Goal: Task Accomplishment & Management: Use online tool/utility

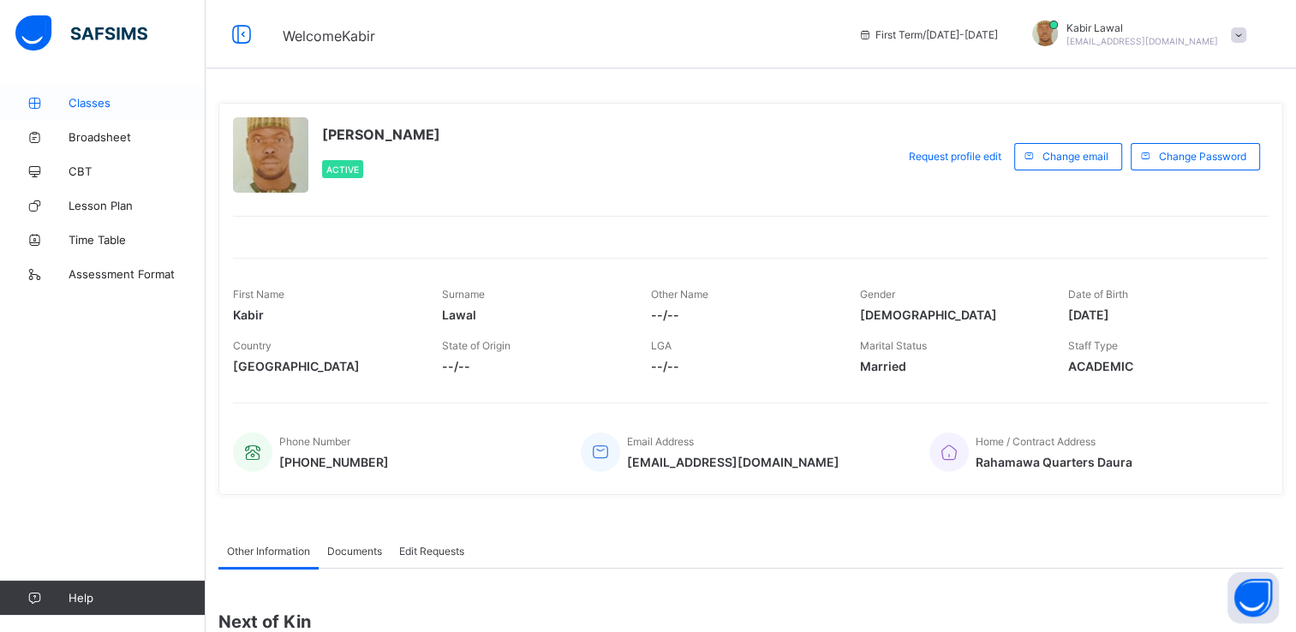
click at [96, 106] on span "Classes" at bounding box center [137, 103] width 137 height 14
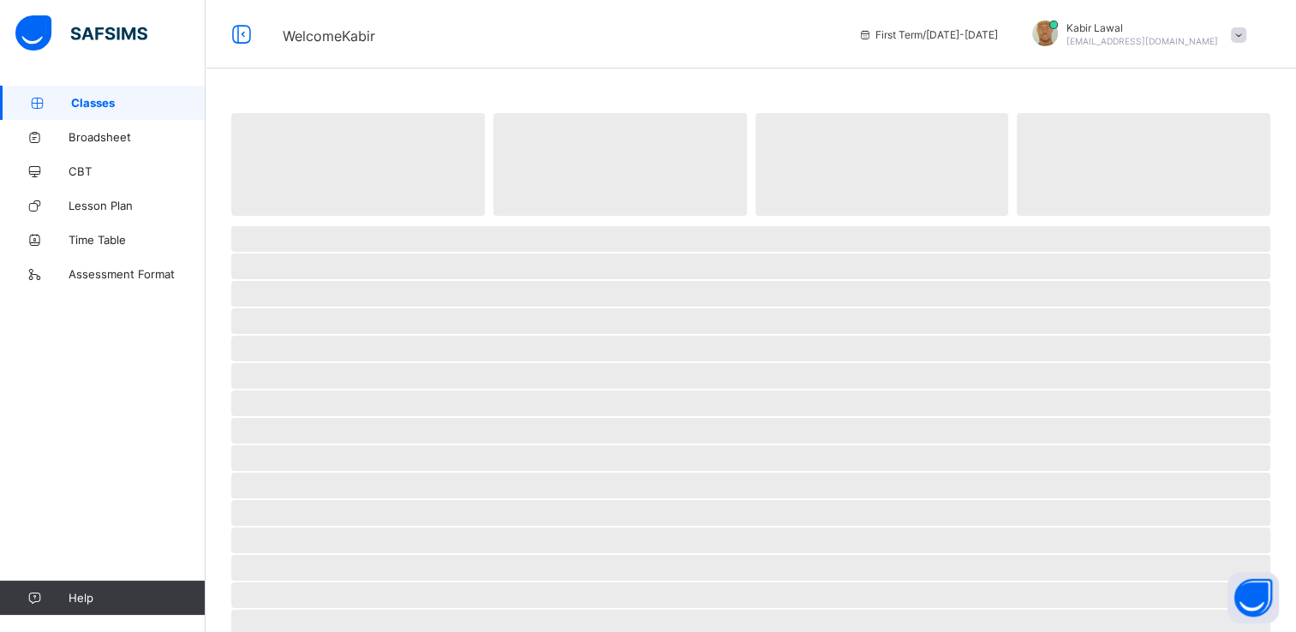
click at [96, 106] on span "Classes" at bounding box center [138, 103] width 135 height 14
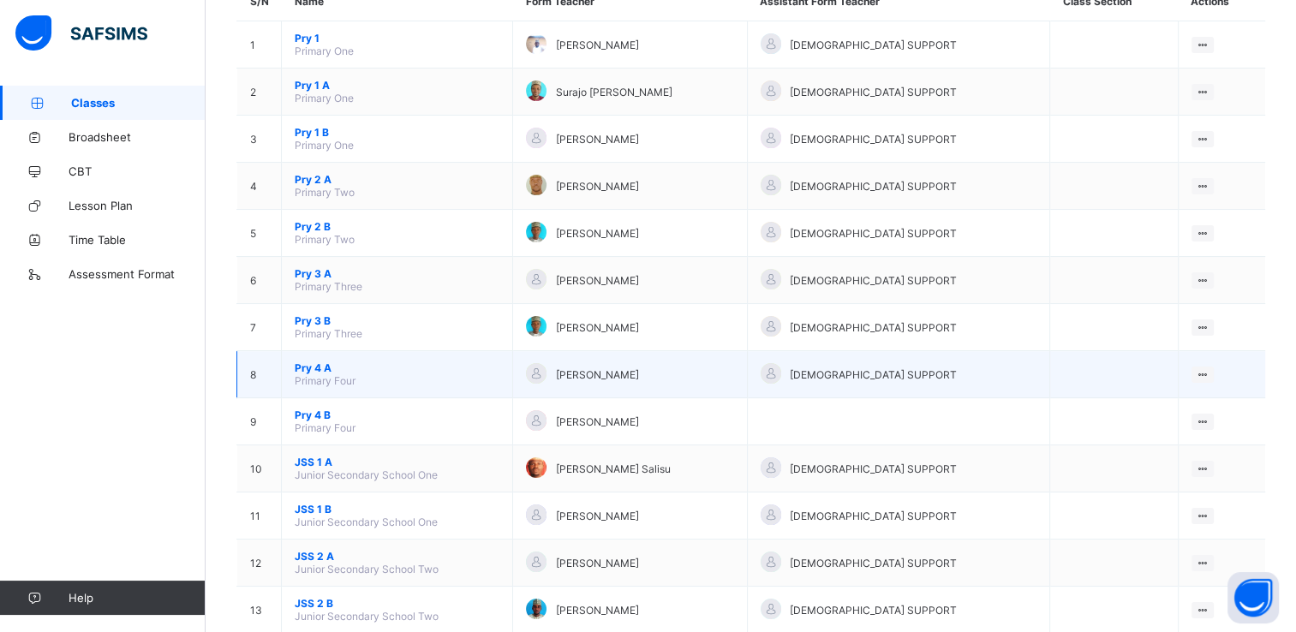
scroll to position [188, 0]
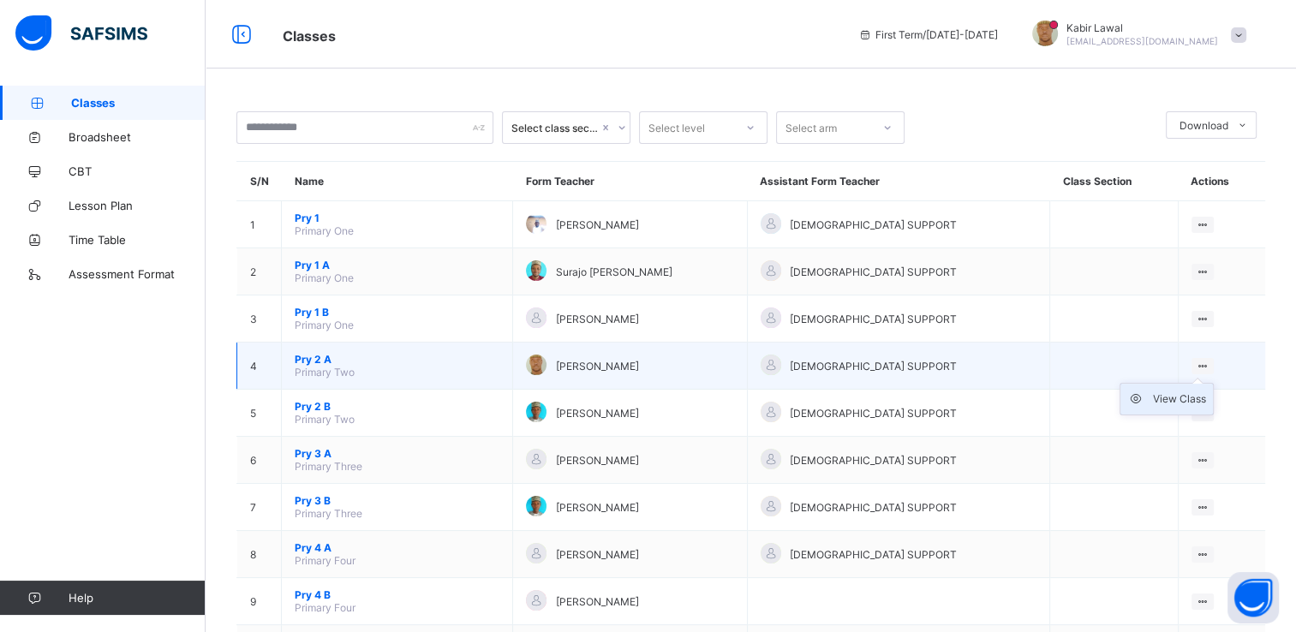
click at [1182, 402] on div "View Class" at bounding box center [1179, 399] width 53 height 17
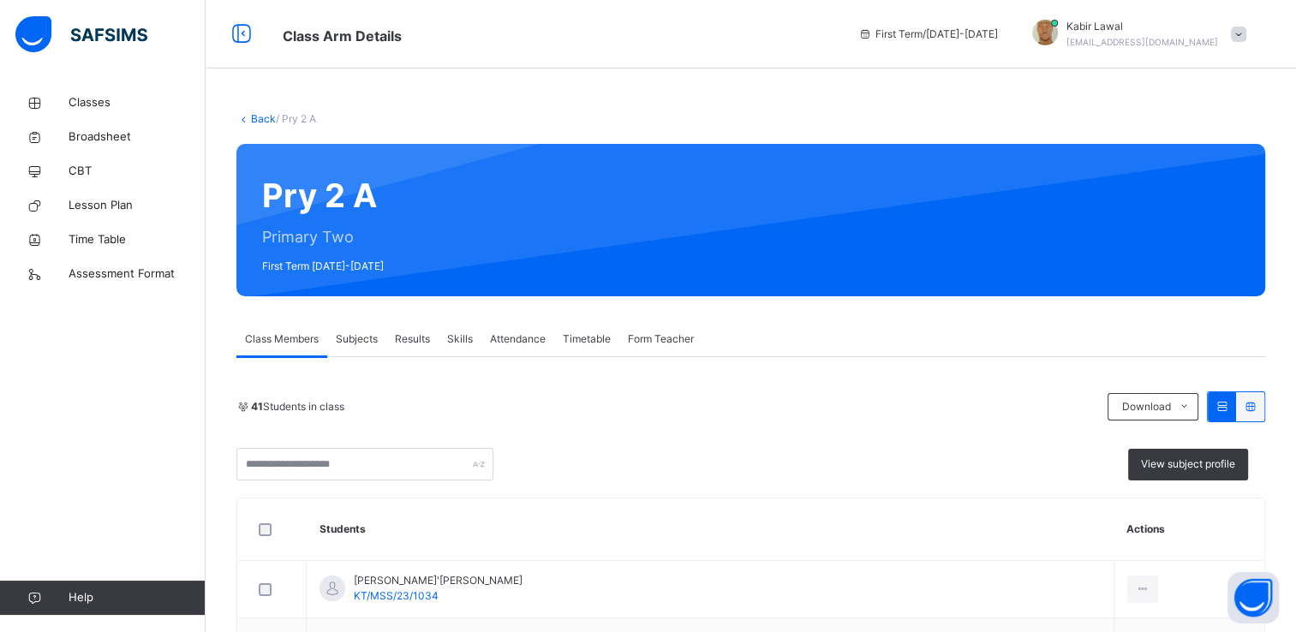
click at [521, 344] on span "Attendance" at bounding box center [518, 339] width 56 height 15
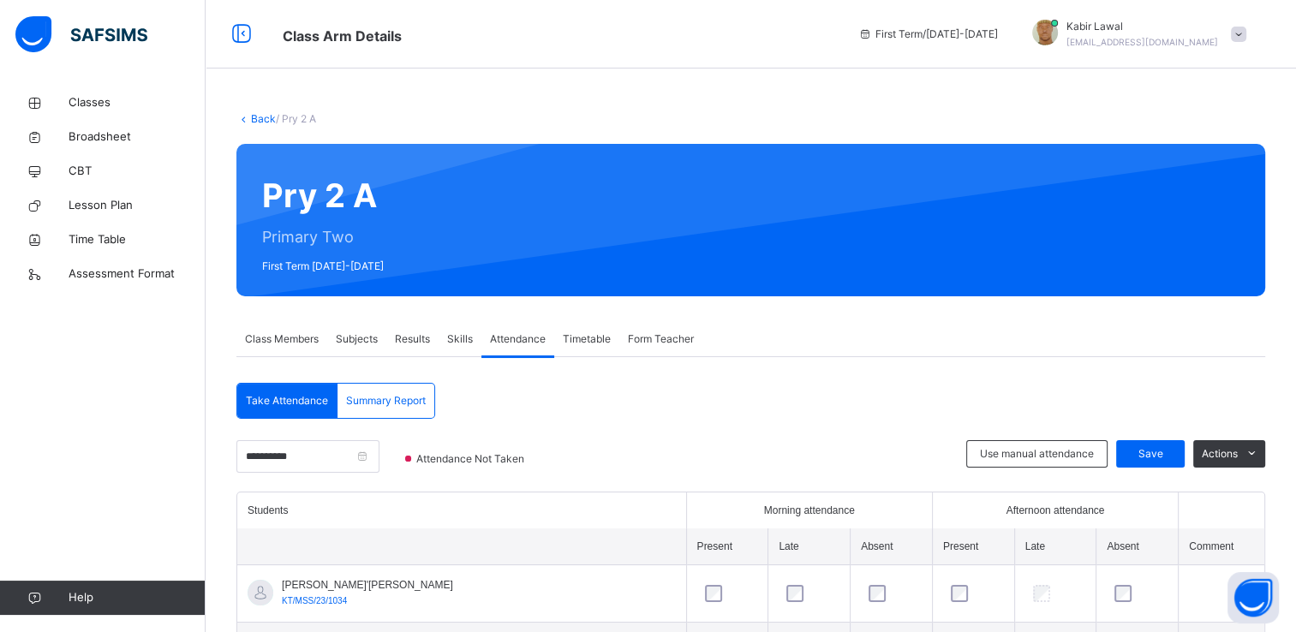
click at [523, 342] on span "Attendance" at bounding box center [518, 339] width 56 height 15
click at [518, 338] on span "Attendance" at bounding box center [518, 339] width 56 height 15
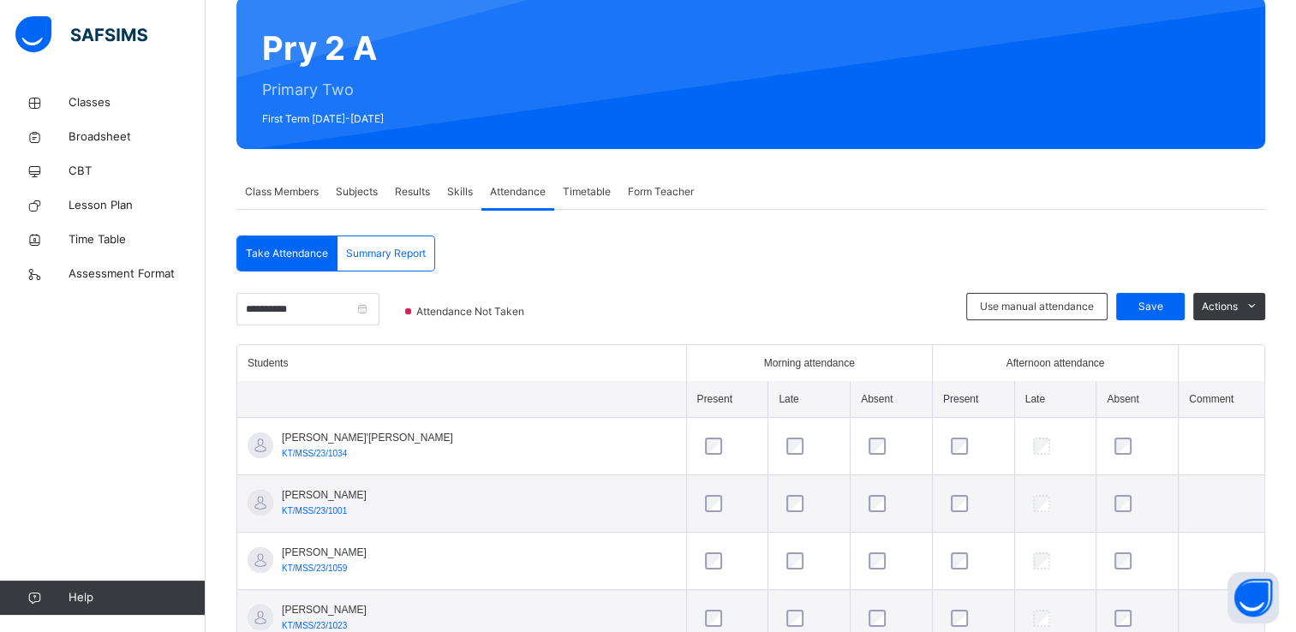
scroll to position [141, 0]
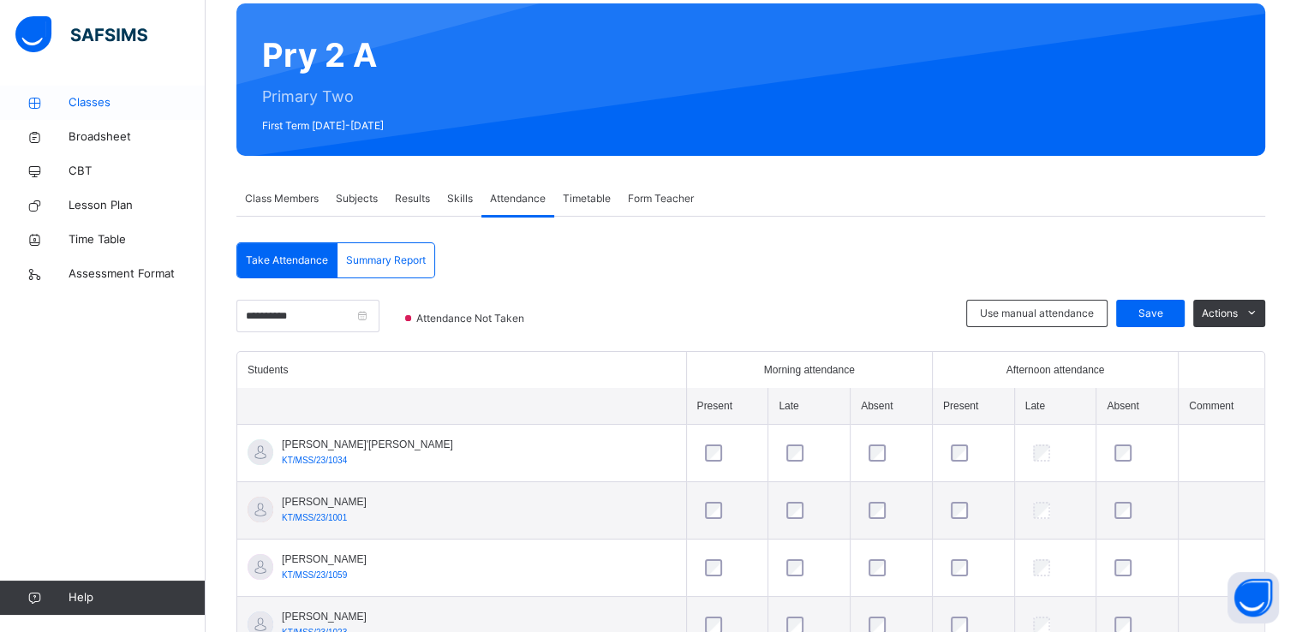
click at [82, 101] on span "Classes" at bounding box center [137, 102] width 137 height 17
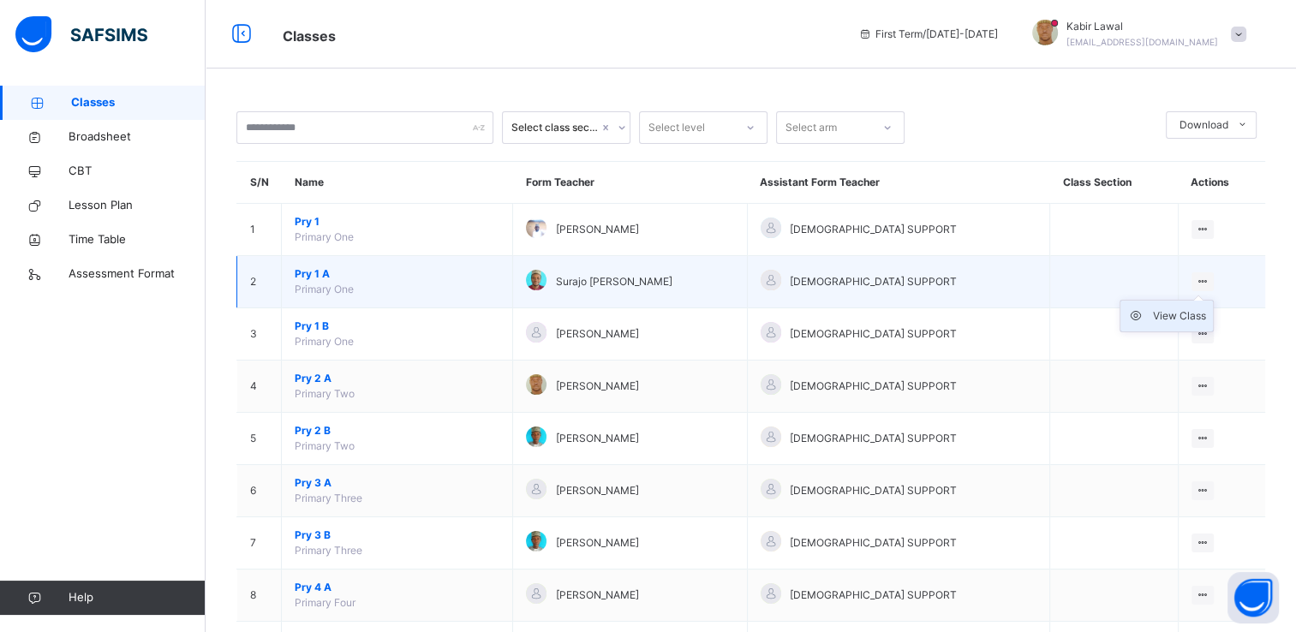
click at [1186, 316] on div "View Class" at bounding box center [1179, 316] width 53 height 17
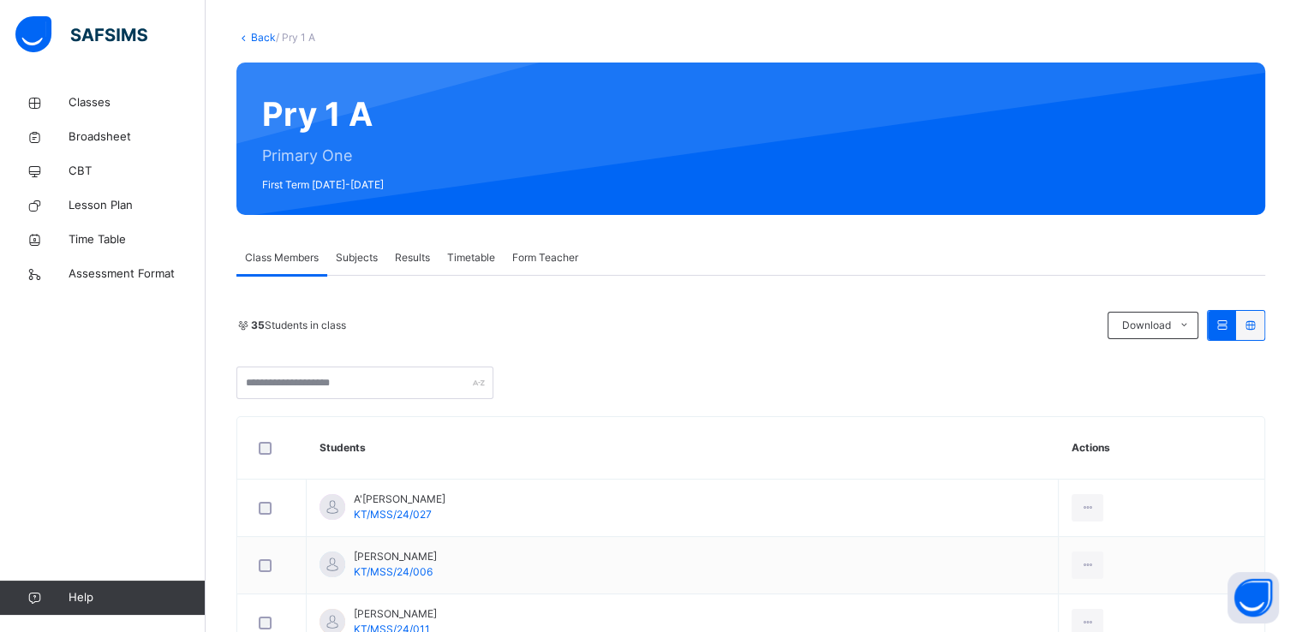
scroll to position [75, 0]
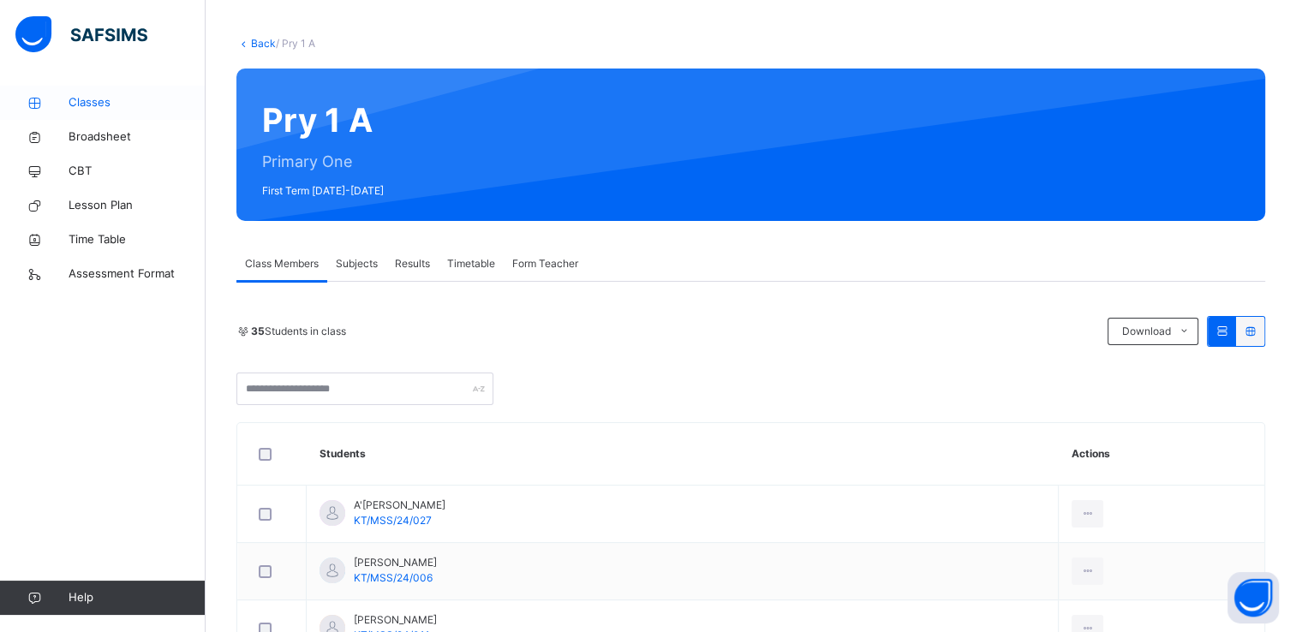
click at [83, 100] on span "Classes" at bounding box center [137, 102] width 137 height 17
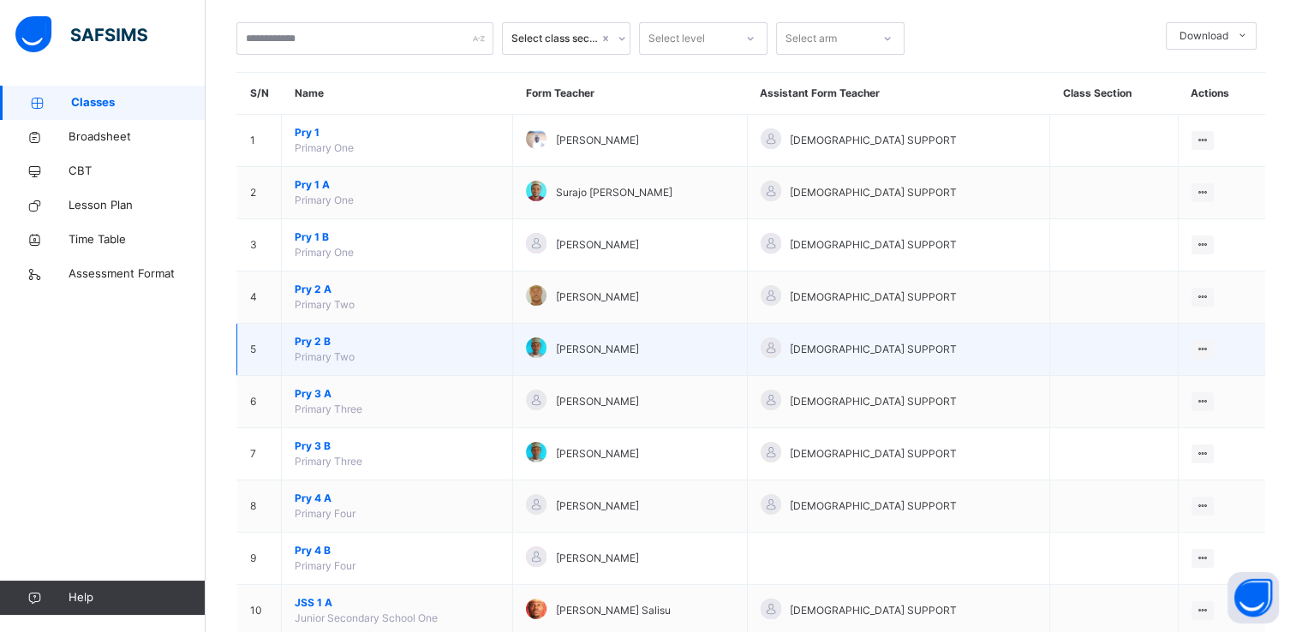
scroll to position [113, 0]
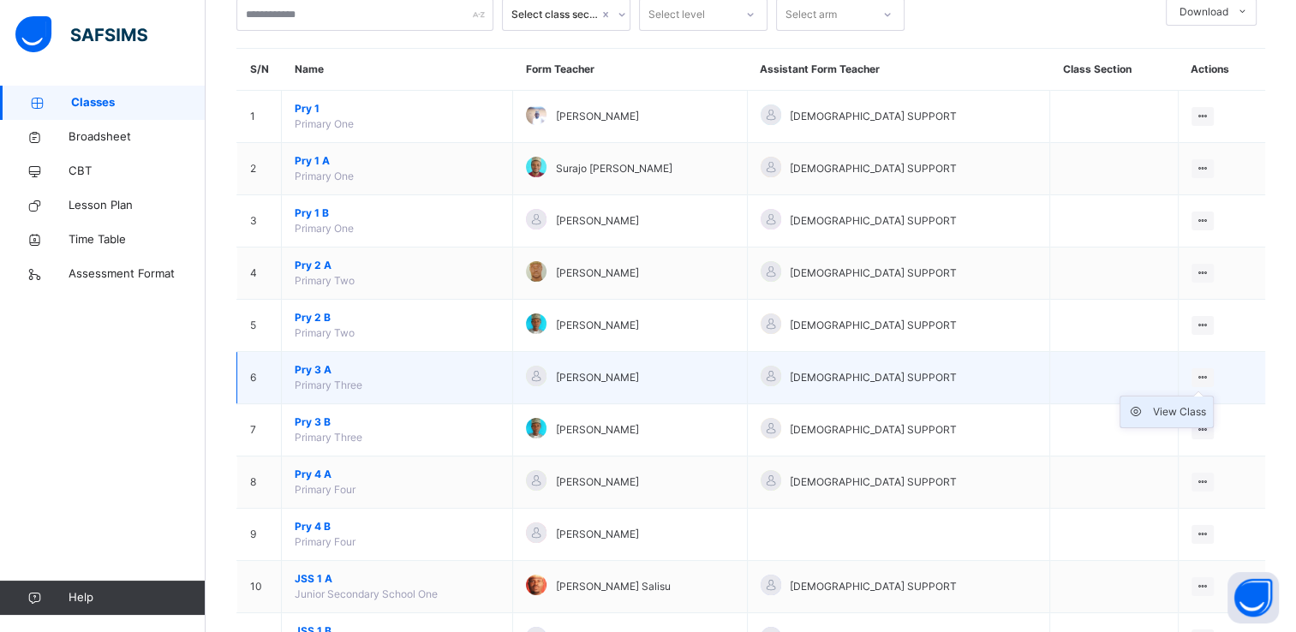
click at [1186, 413] on div "View Class" at bounding box center [1179, 412] width 53 height 17
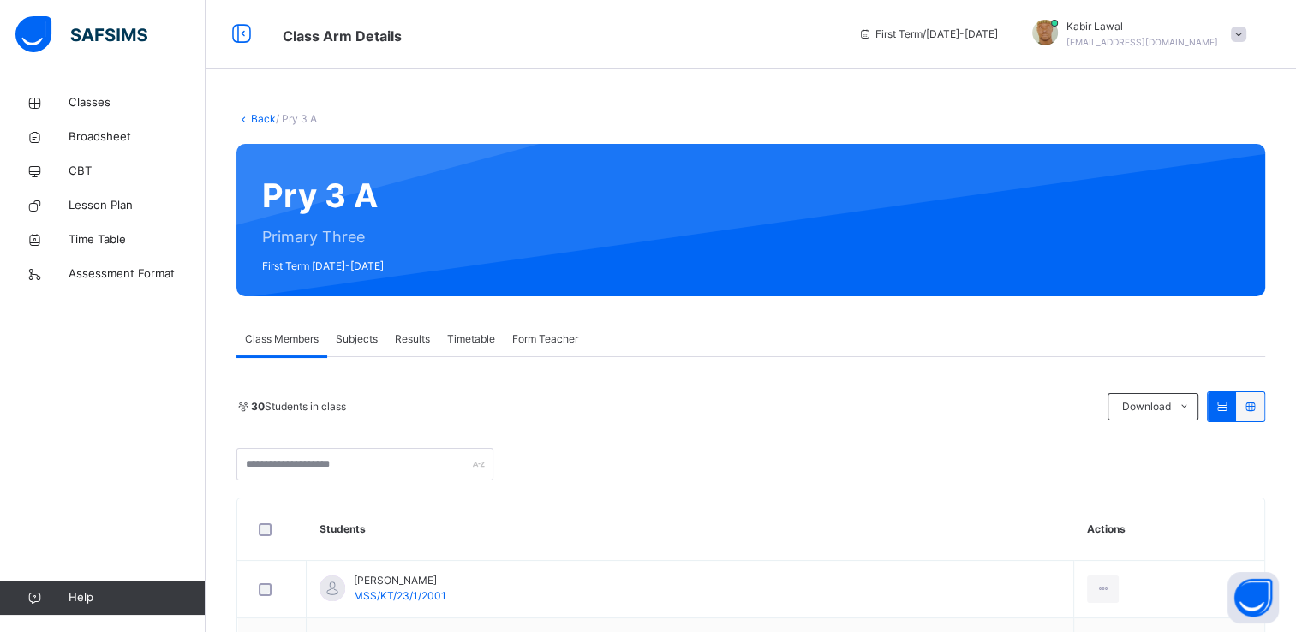
click at [358, 344] on span "Subjects" at bounding box center [357, 339] width 42 height 15
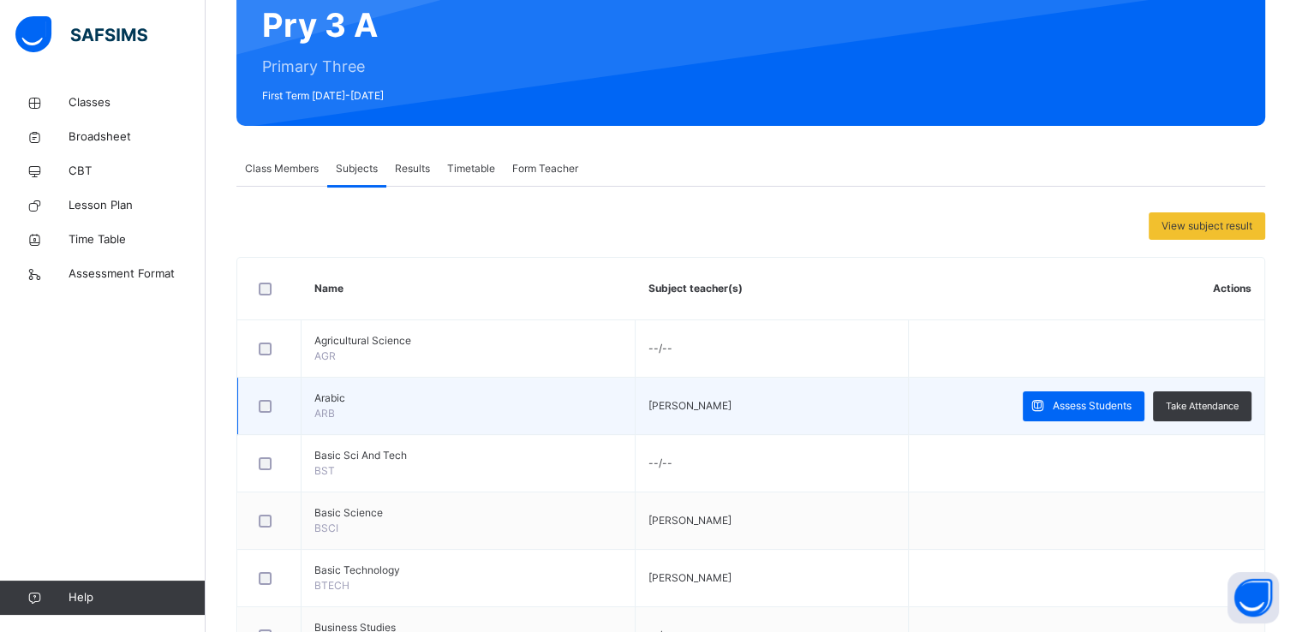
scroll to position [171, 0]
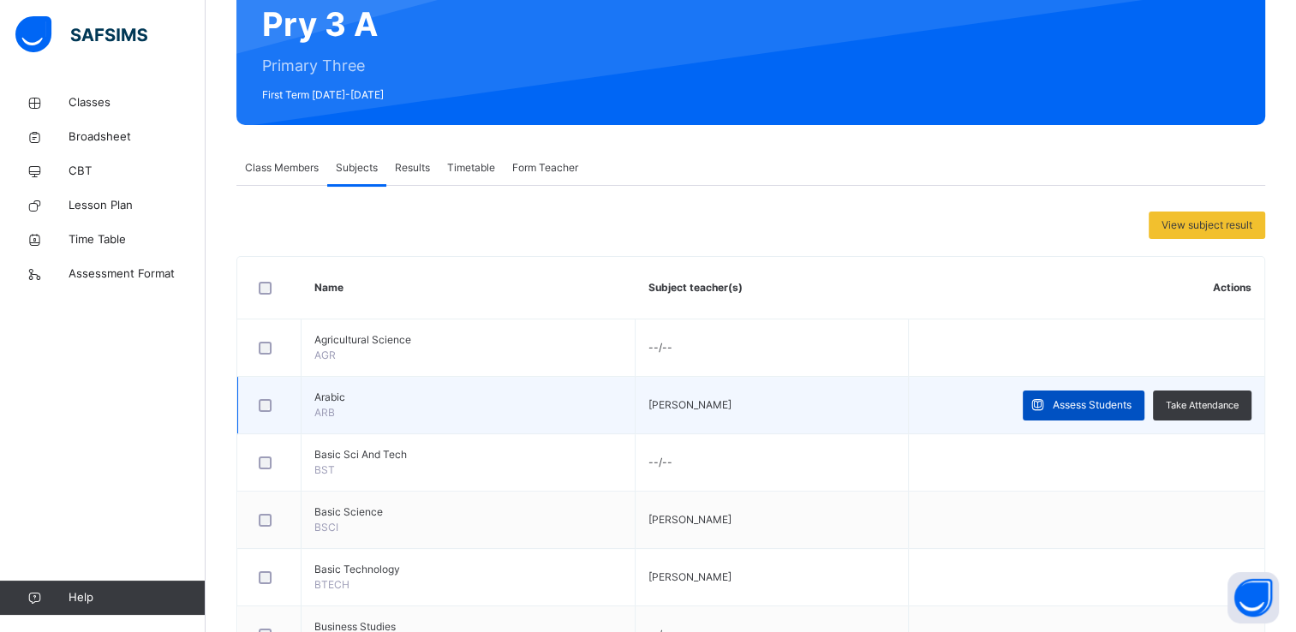
click at [1076, 398] on span "Assess Students" at bounding box center [1092, 405] width 79 height 15
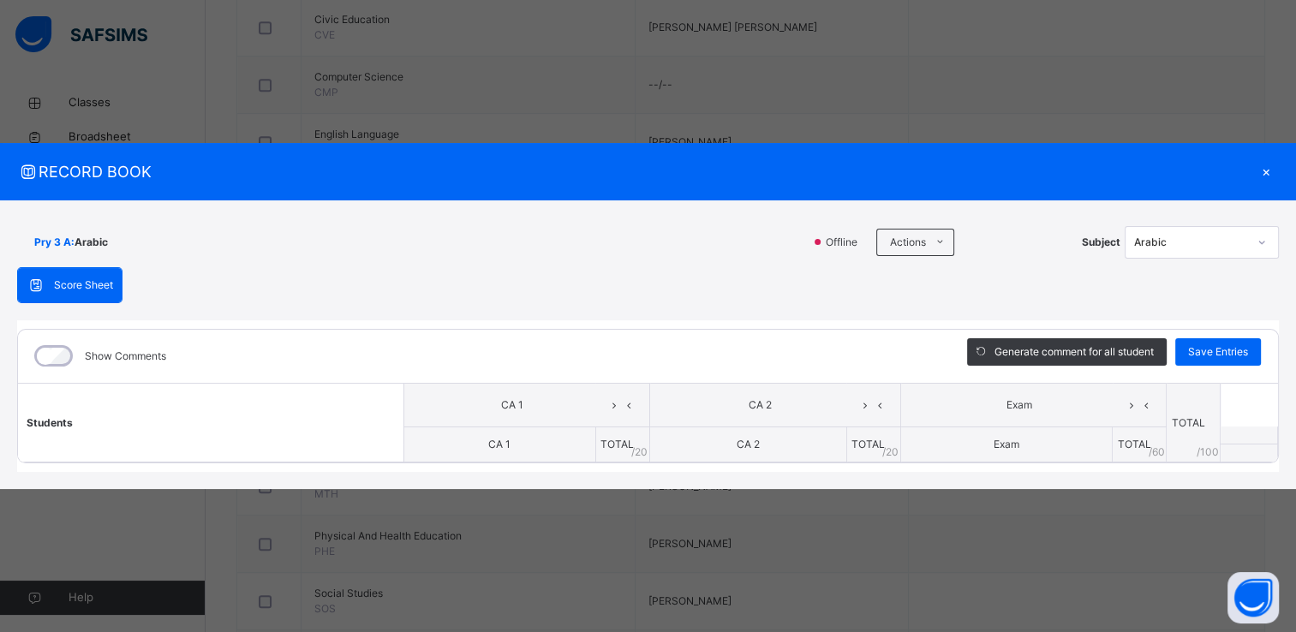
scroll to position [935, 0]
click at [1266, 169] on div "×" at bounding box center [1267, 171] width 26 height 23
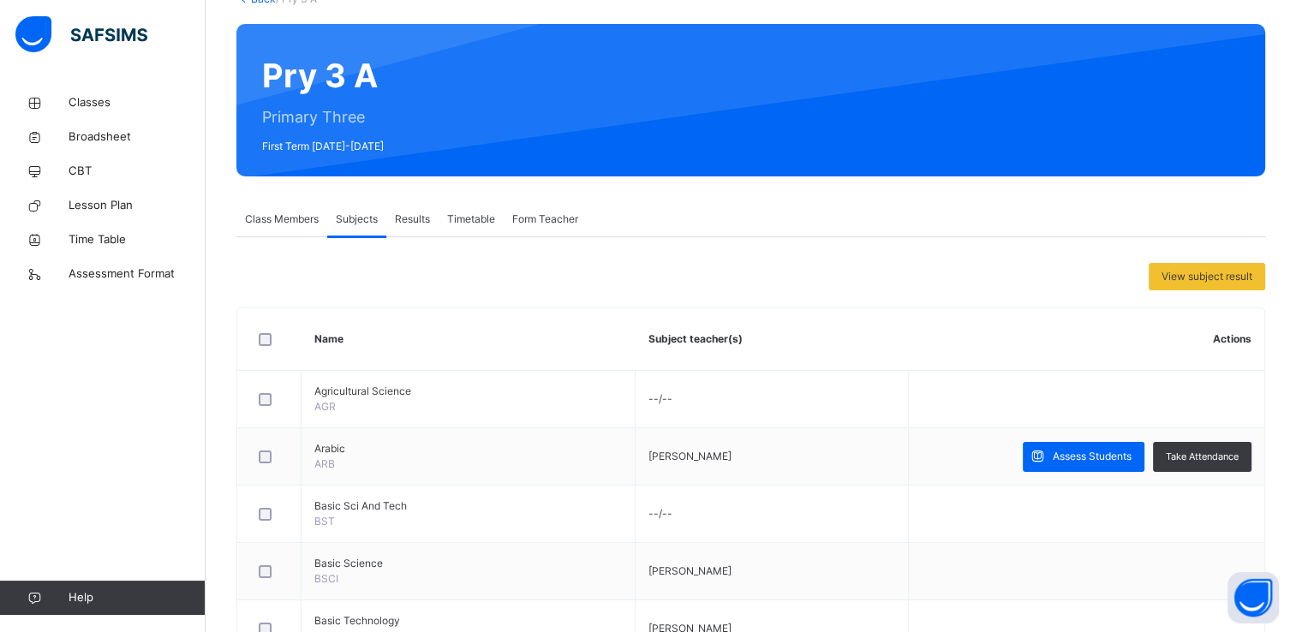
scroll to position [116, 0]
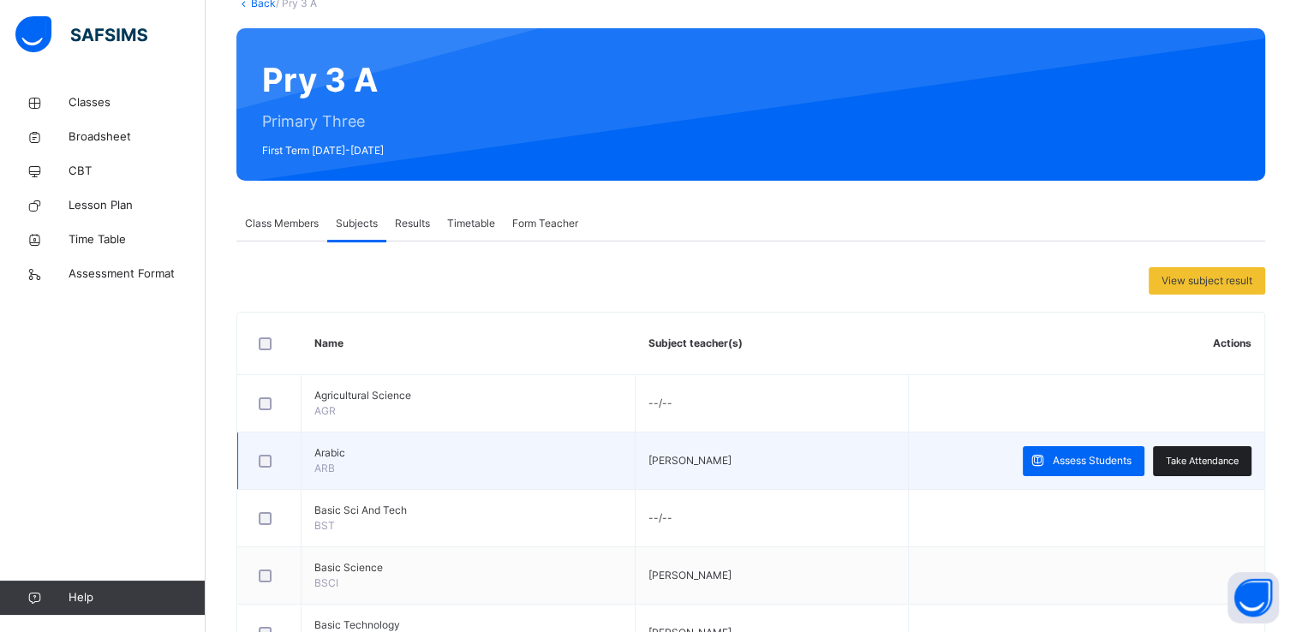
click at [1201, 459] on span "Take Attendance" at bounding box center [1202, 461] width 73 height 15
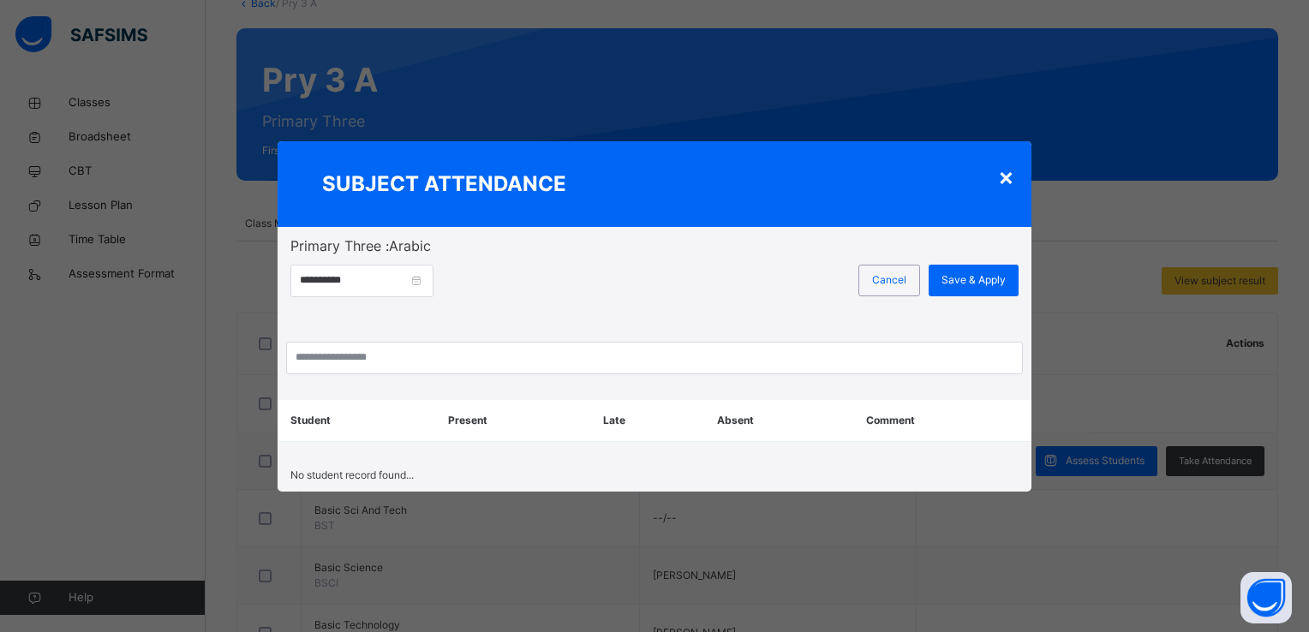
click at [1003, 171] on div "×" at bounding box center [1006, 177] width 16 height 36
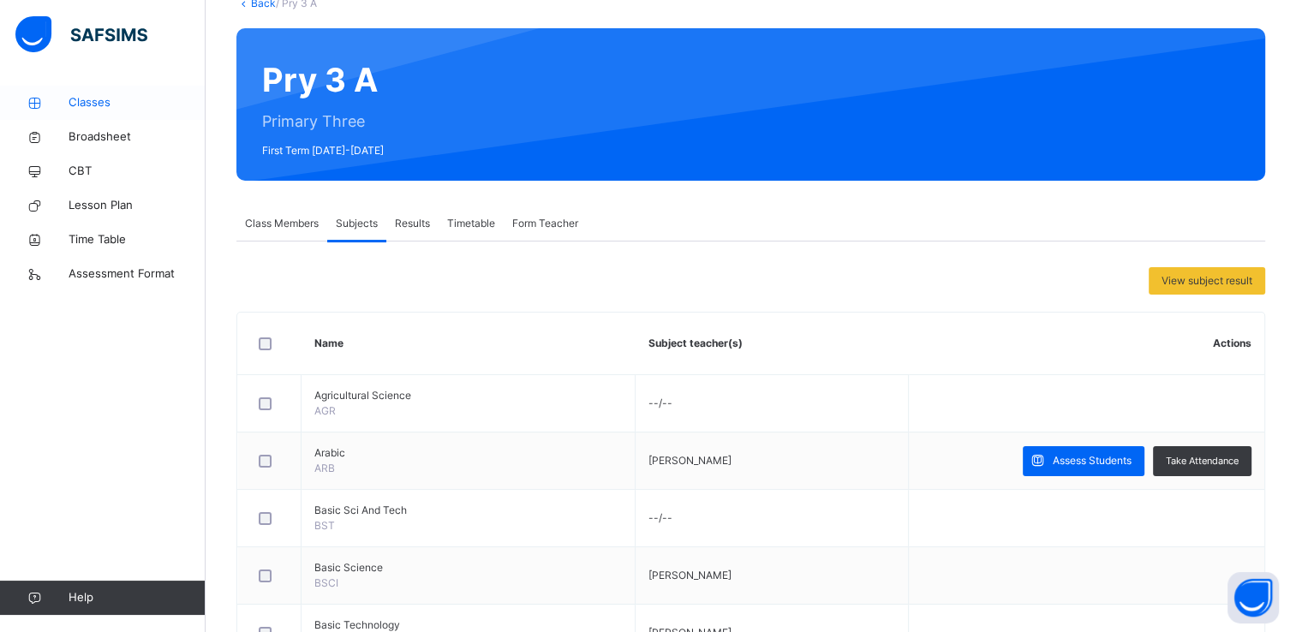
click at [81, 101] on span "Classes" at bounding box center [137, 102] width 137 height 17
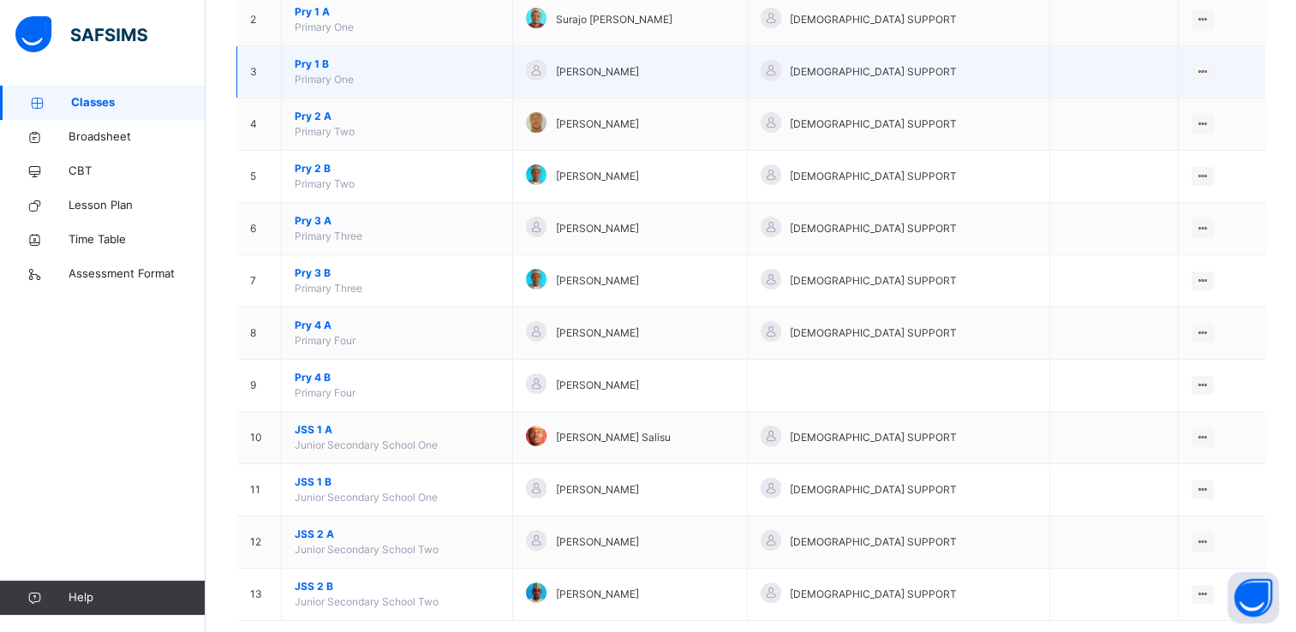
scroll to position [264, 0]
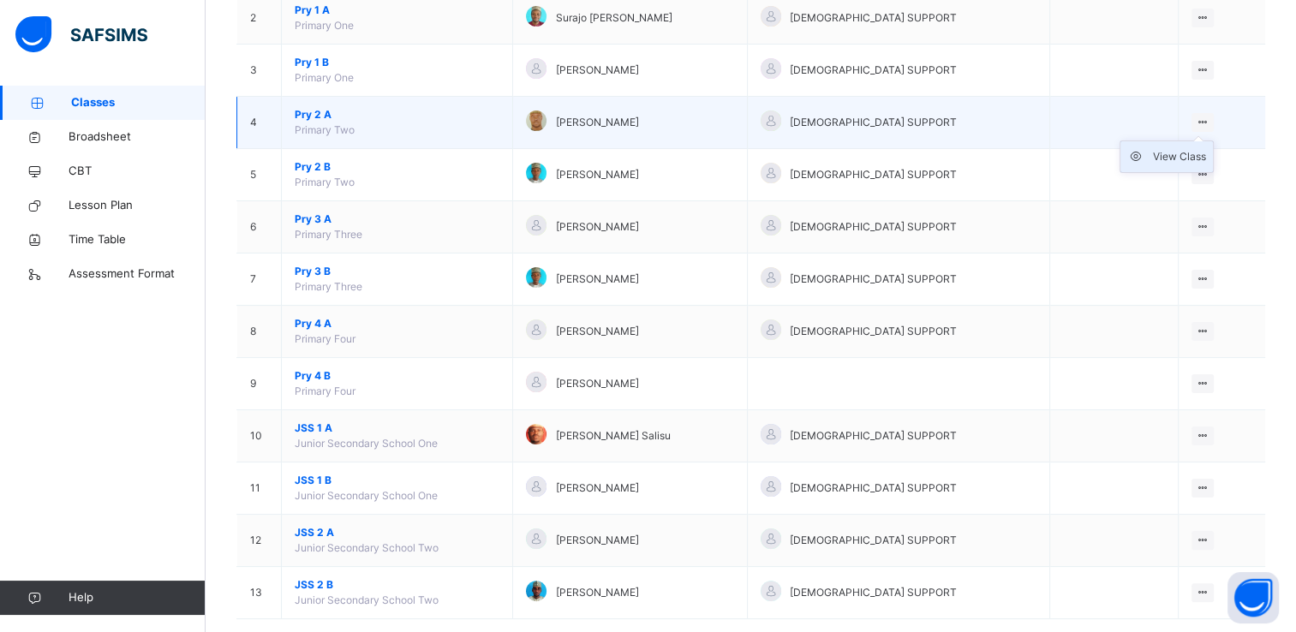
click at [1174, 153] on div "View Class" at bounding box center [1179, 156] width 53 height 17
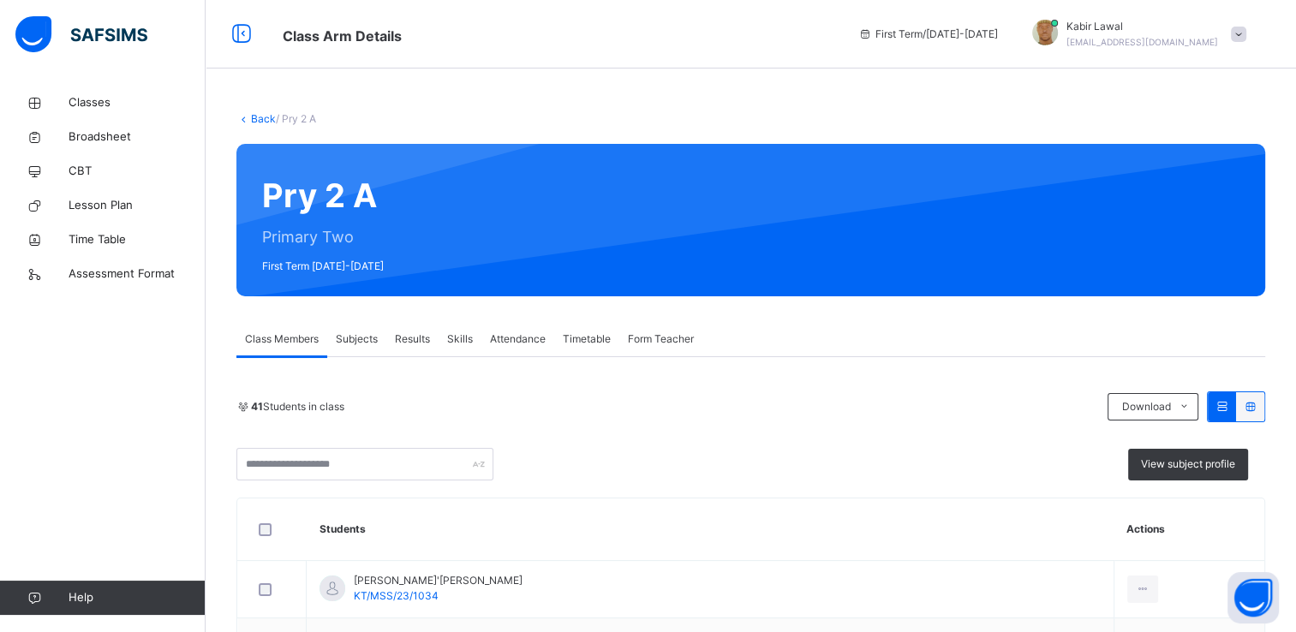
click at [360, 341] on span "Subjects" at bounding box center [357, 339] width 42 height 15
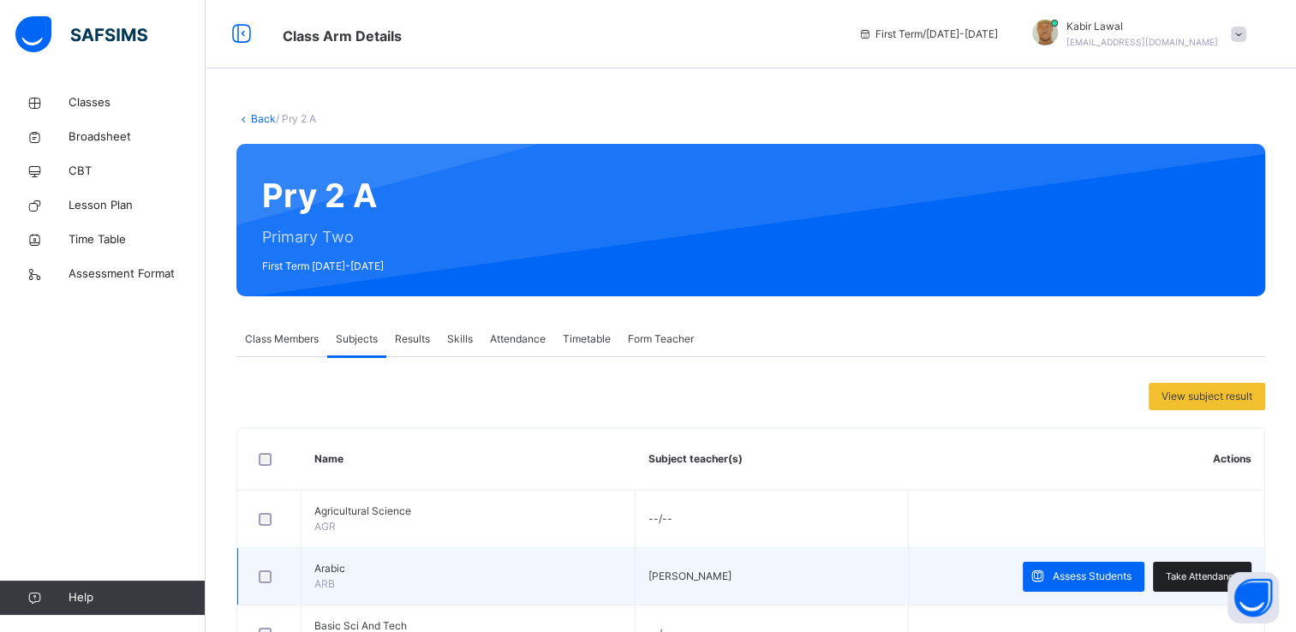
scroll to position [144, 0]
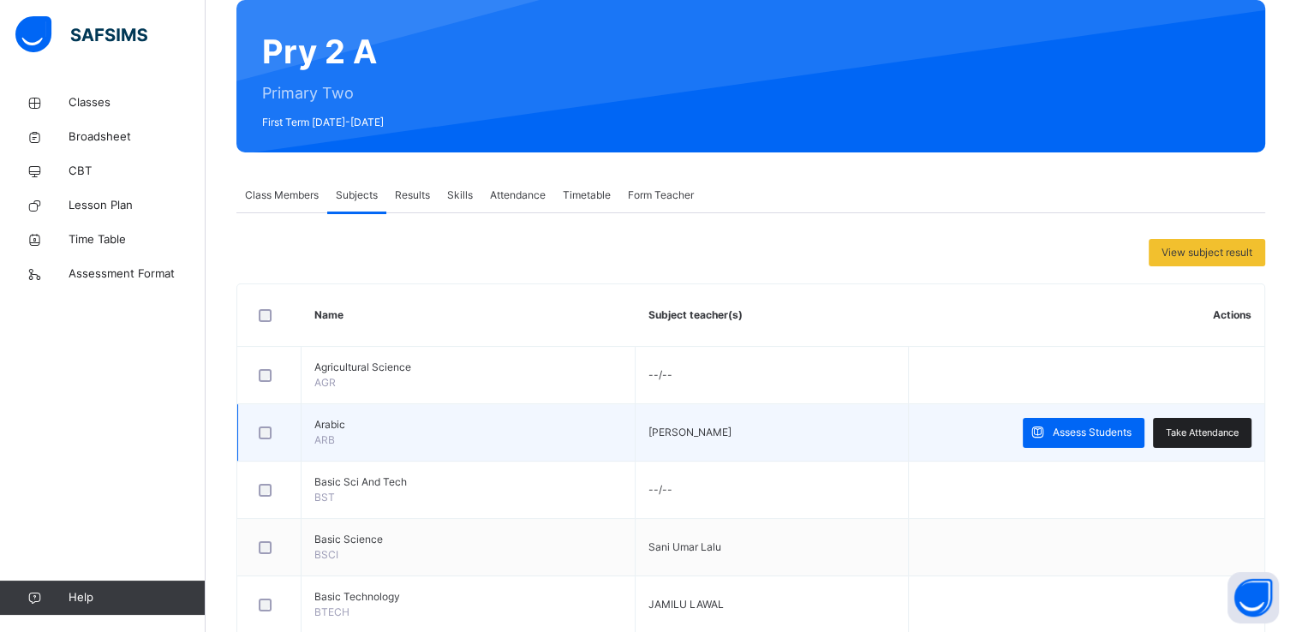
click at [1195, 427] on span "Take Attendance" at bounding box center [1202, 433] width 73 height 15
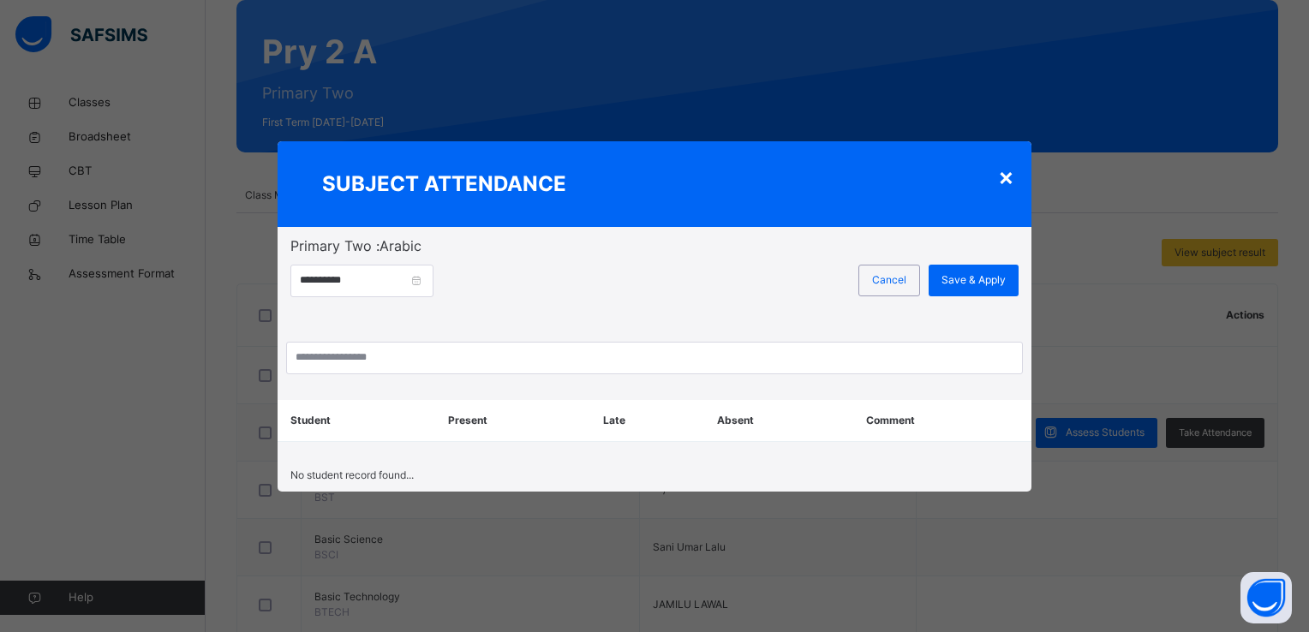
click at [1008, 173] on div "×" at bounding box center [1006, 177] width 16 height 36
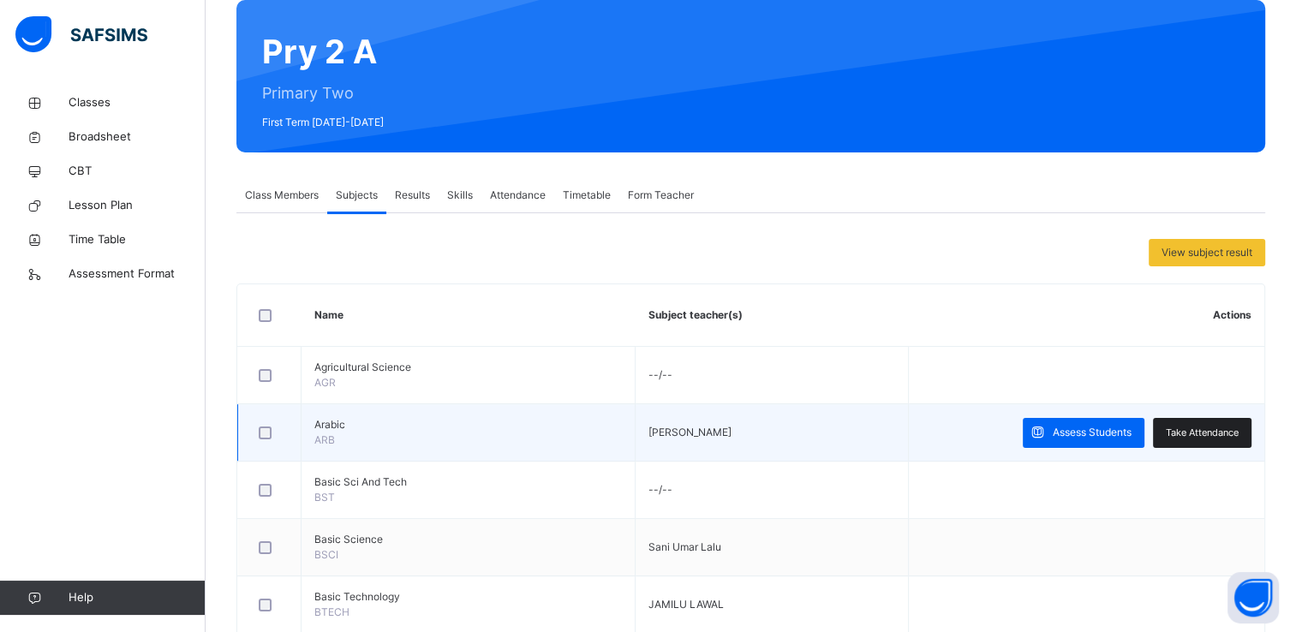
click at [1239, 432] on span "Take Attendance" at bounding box center [1202, 433] width 73 height 15
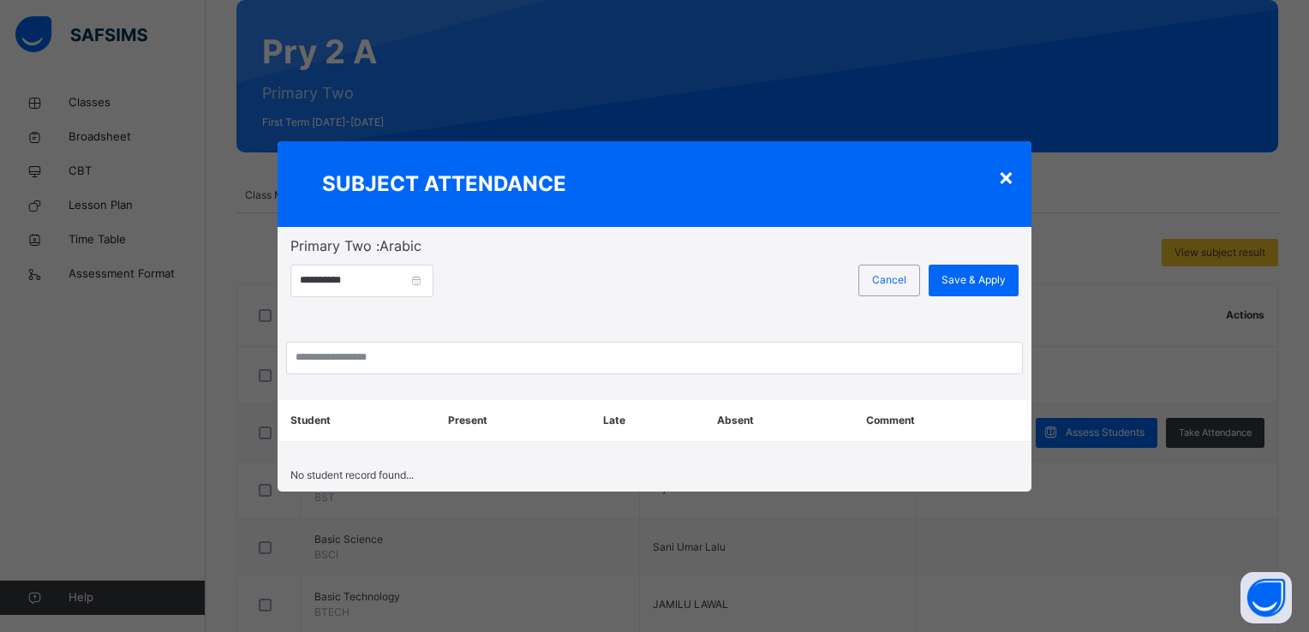
click at [1001, 173] on div "×" at bounding box center [1006, 177] width 16 height 36
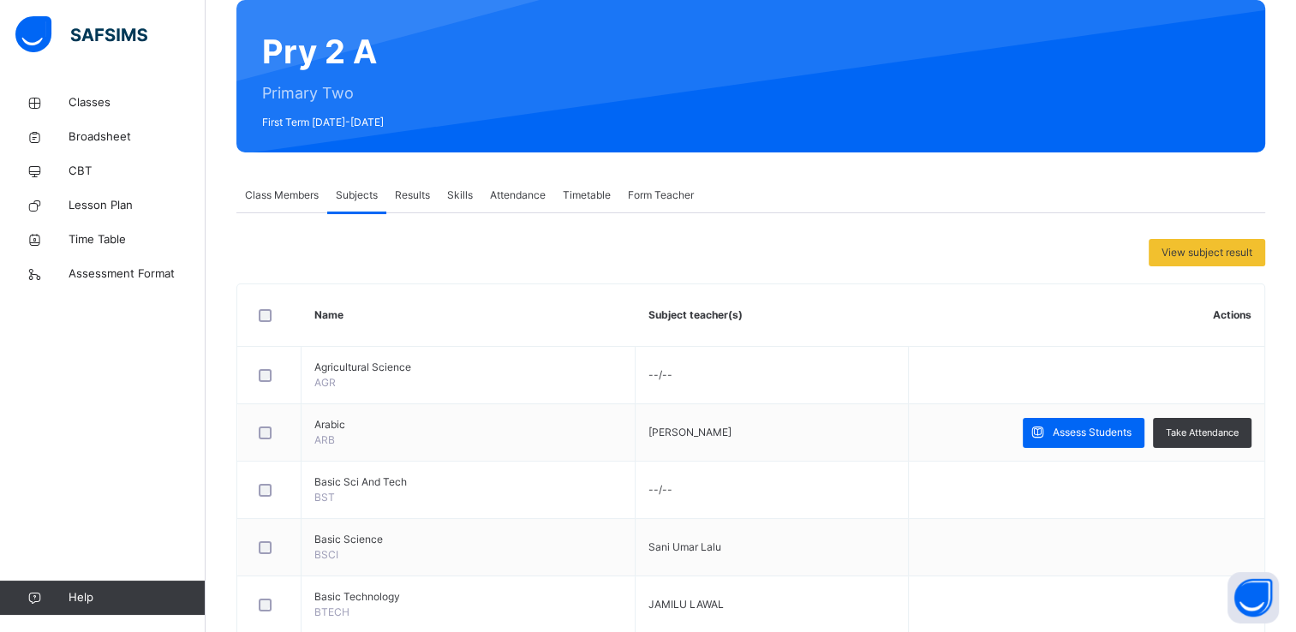
click at [93, 93] on link "Classes" at bounding box center [103, 103] width 206 height 34
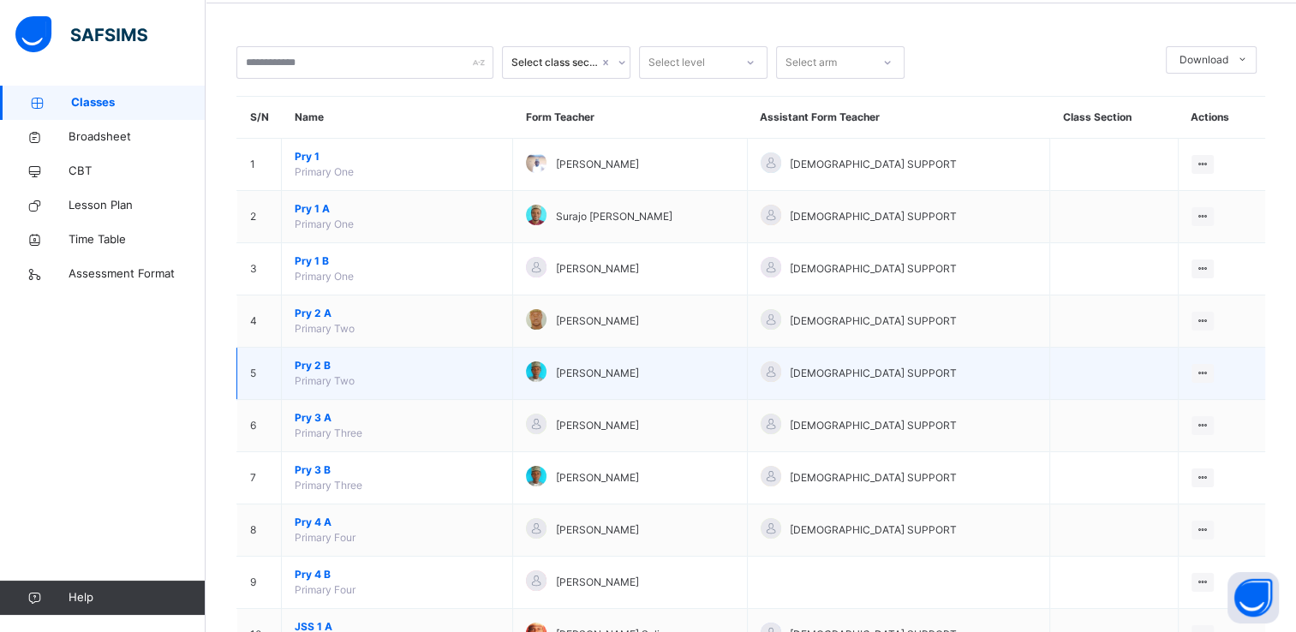
scroll to position [75, 0]
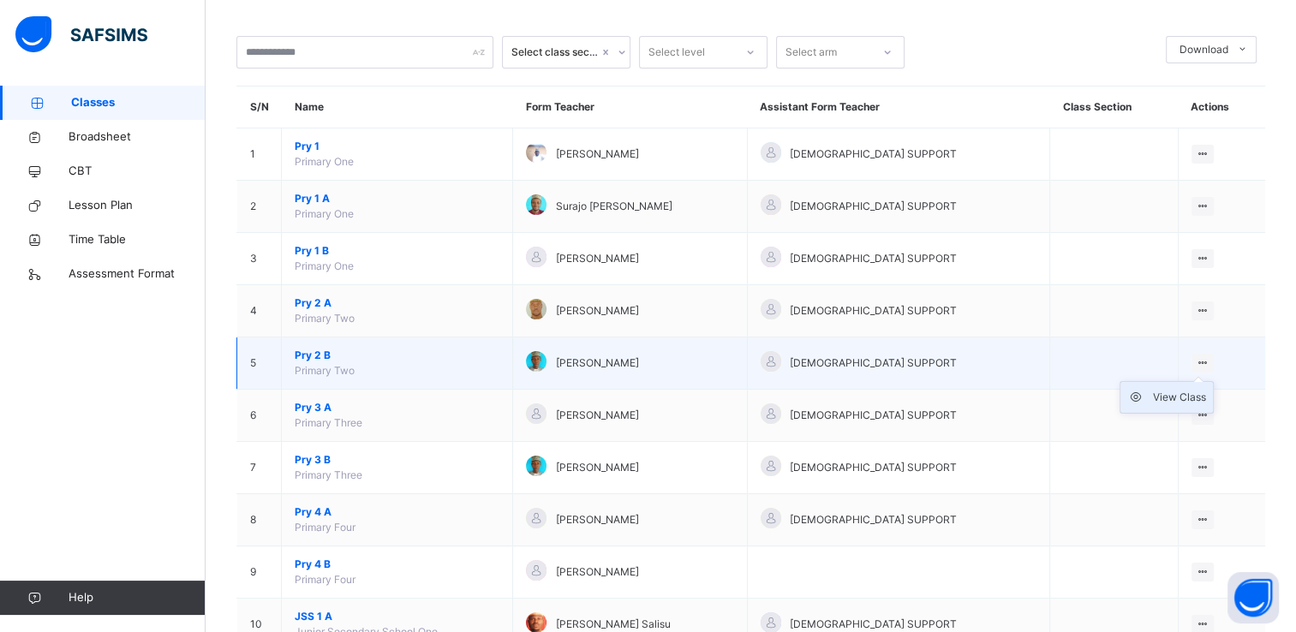
click at [1169, 399] on div "View Class" at bounding box center [1179, 397] width 53 height 17
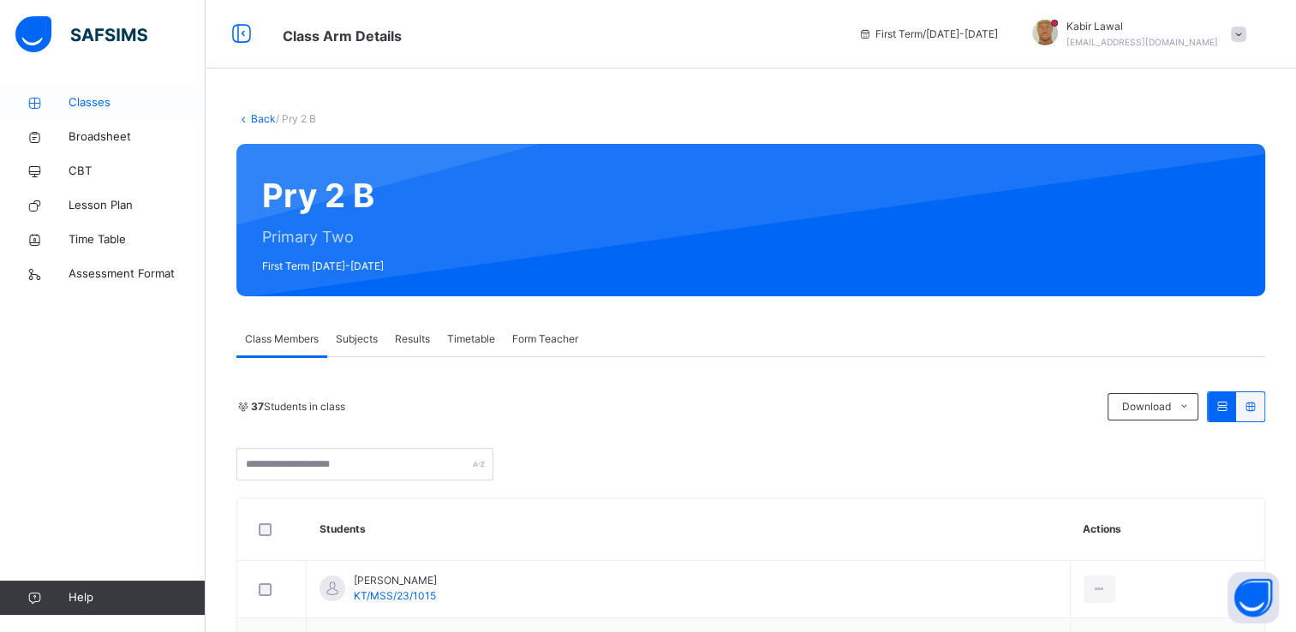
click at [93, 106] on span "Classes" at bounding box center [137, 102] width 137 height 17
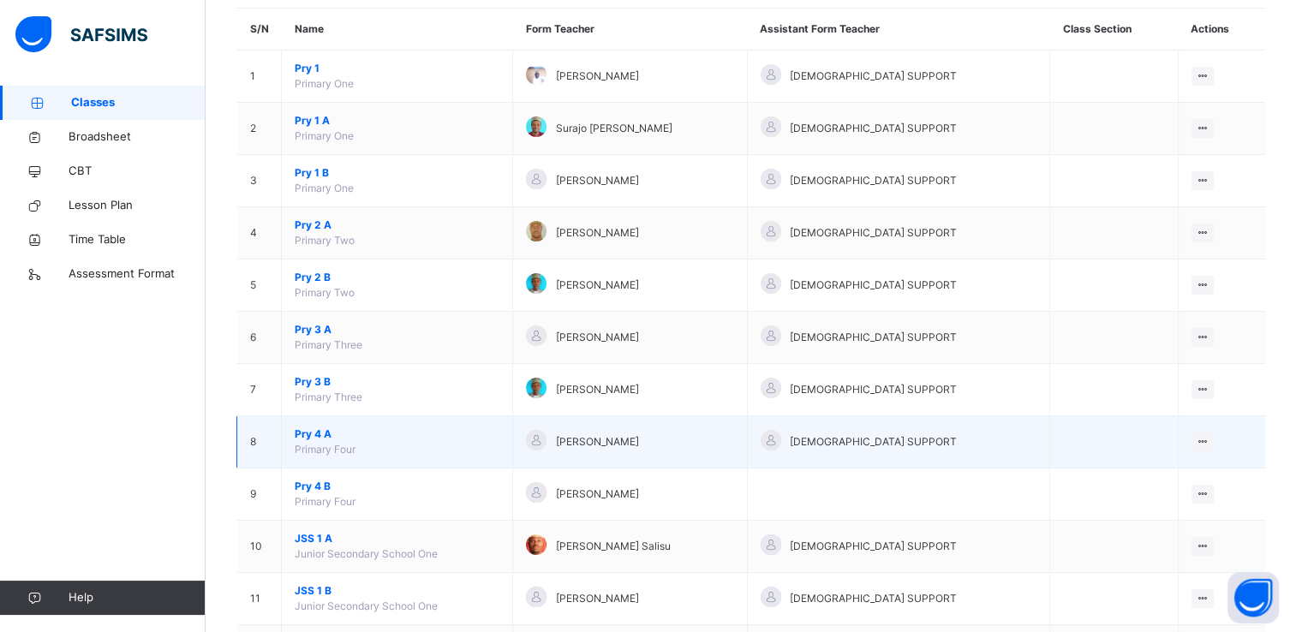
scroll to position [153, 0]
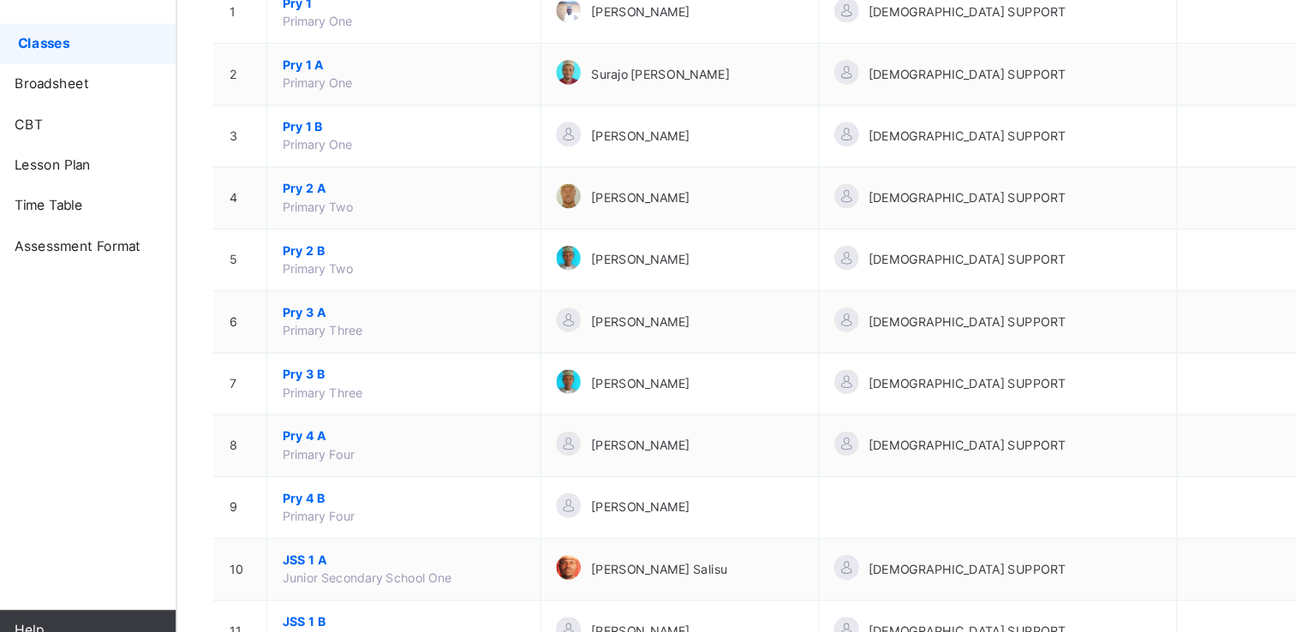
drag, startPoint x: 42, startPoint y: 45, endPoint x: 75, endPoint y: 80, distance: 48.5
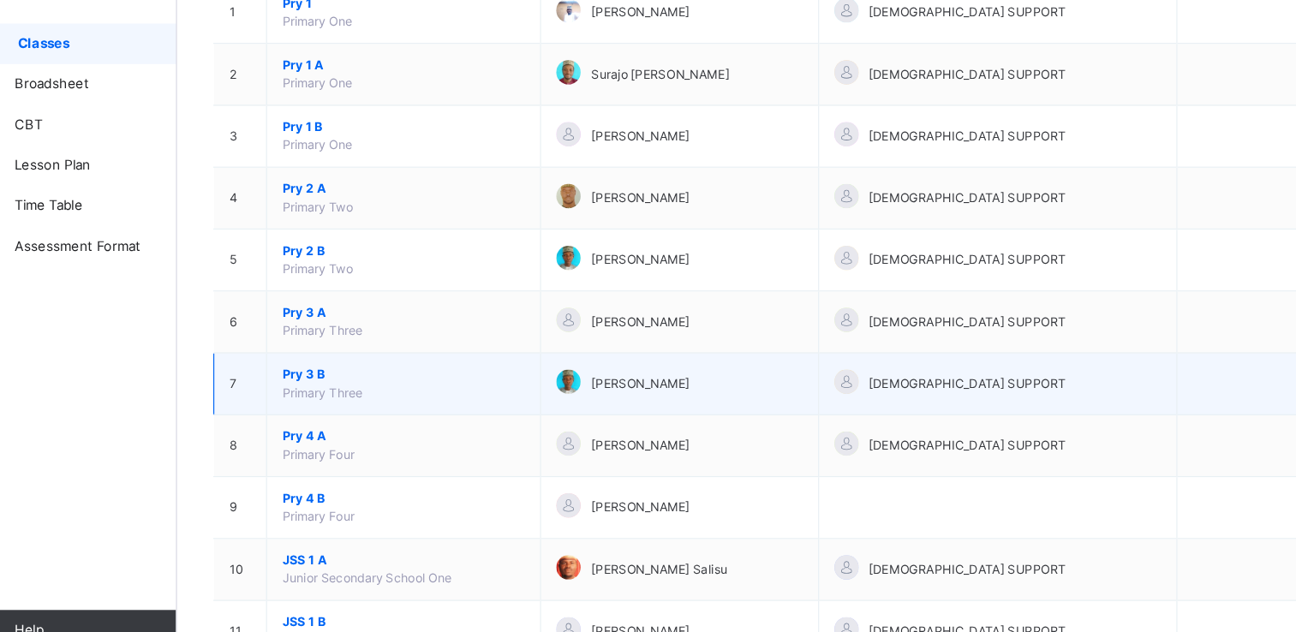
click at [603, 372] on td "[PERSON_NAME]" at bounding box center [630, 390] width 234 height 52
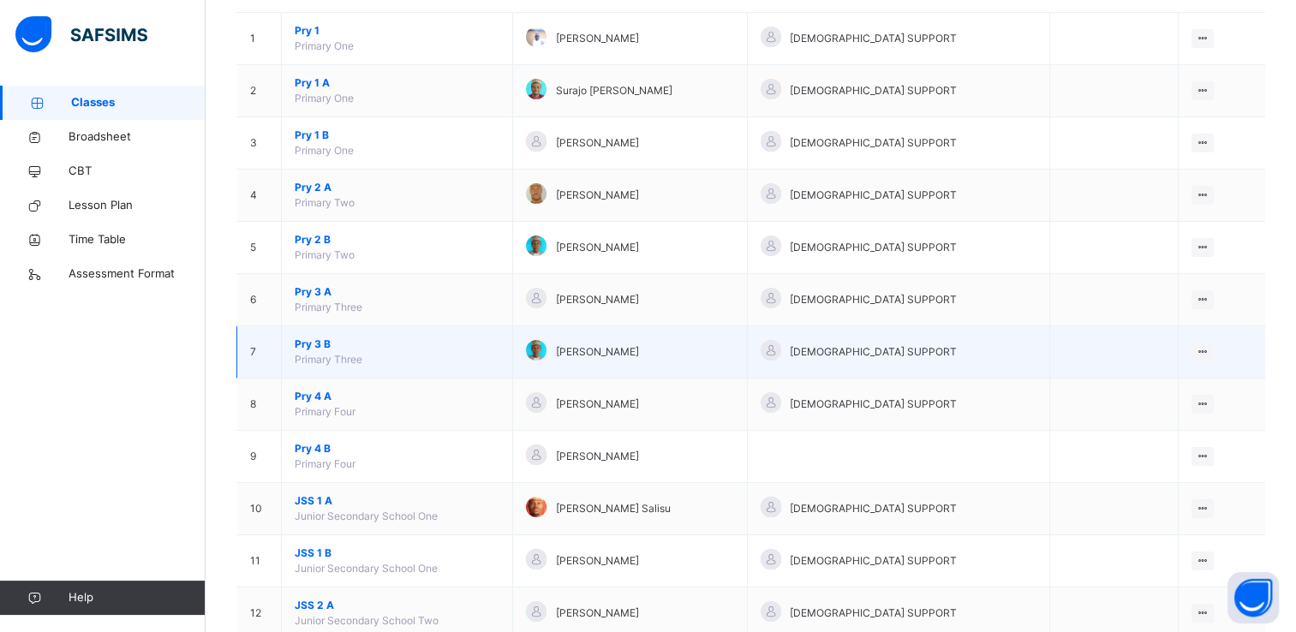
scroll to position [194, 0]
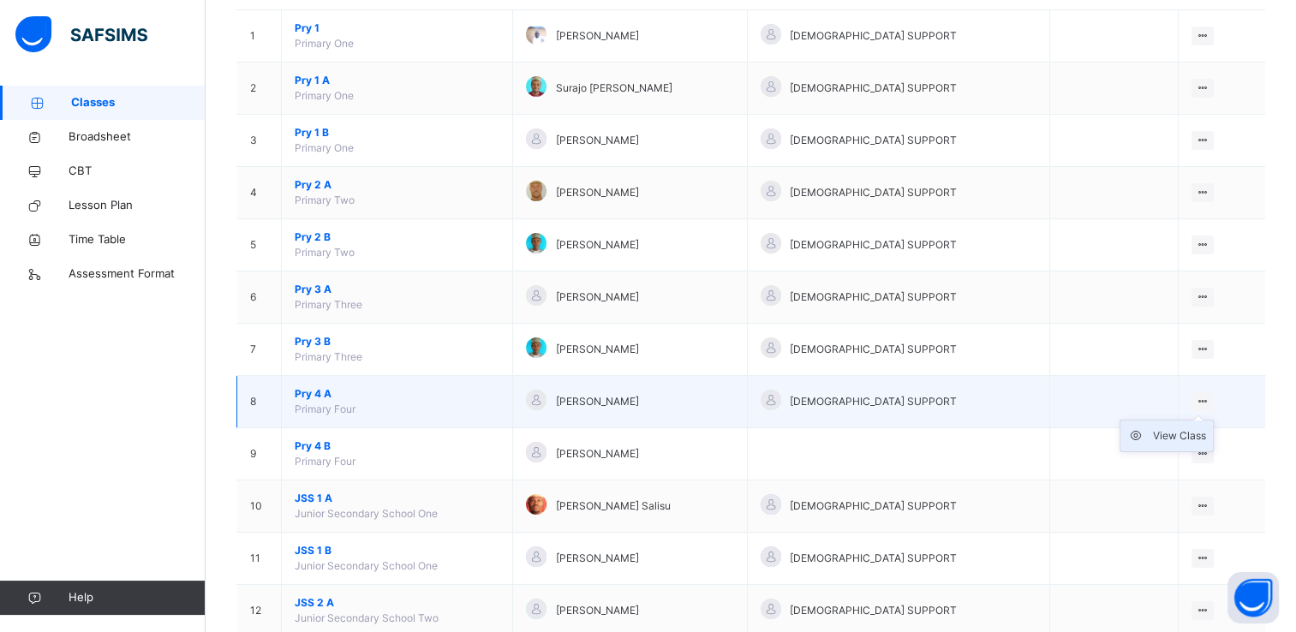
click at [1181, 431] on div "View Class" at bounding box center [1179, 436] width 53 height 17
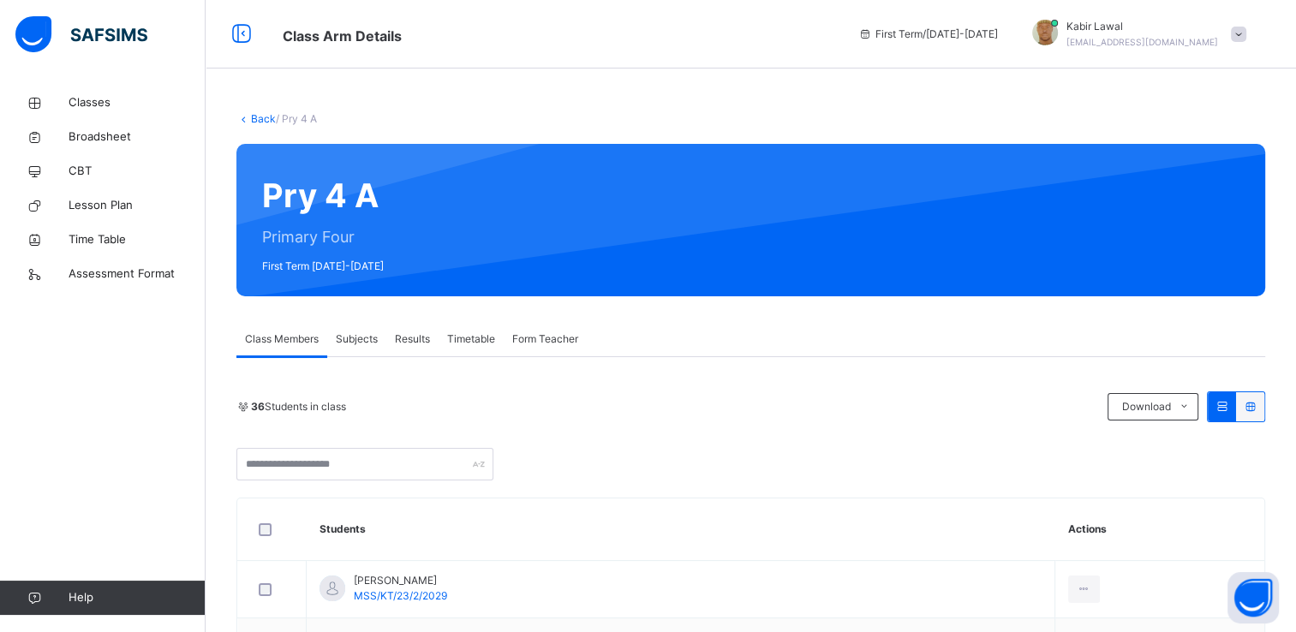
click at [352, 339] on span "Subjects" at bounding box center [357, 339] width 42 height 15
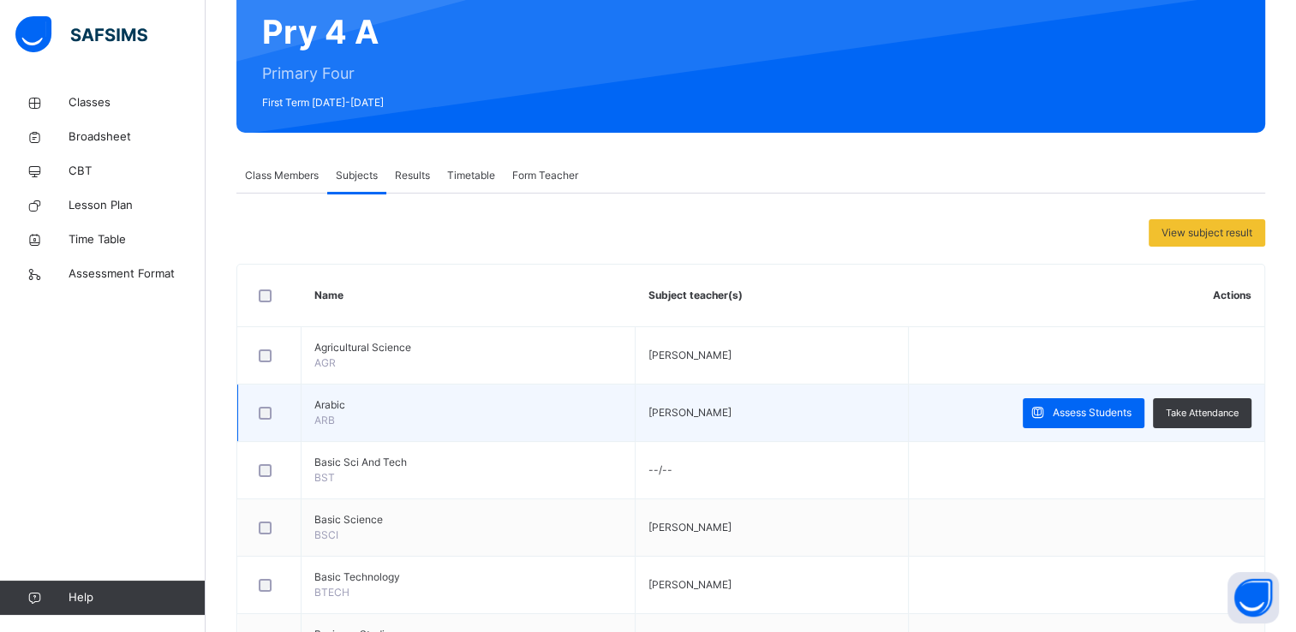
scroll to position [165, 0]
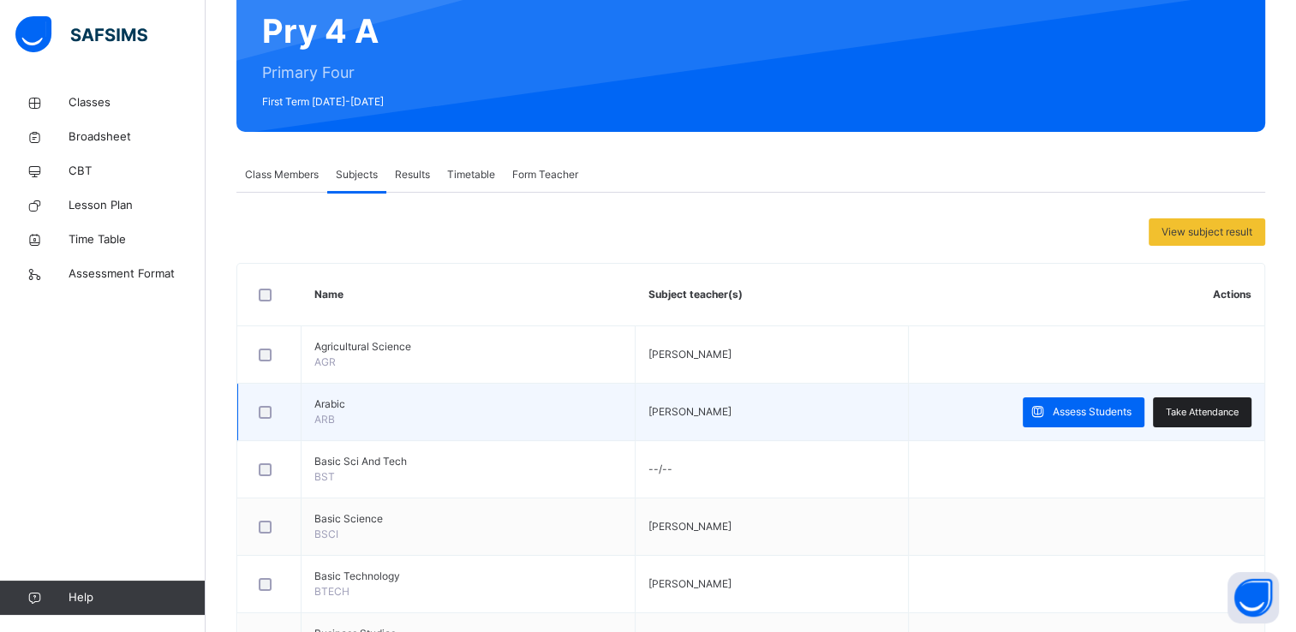
click at [1204, 406] on span "Take Attendance" at bounding box center [1202, 412] width 73 height 15
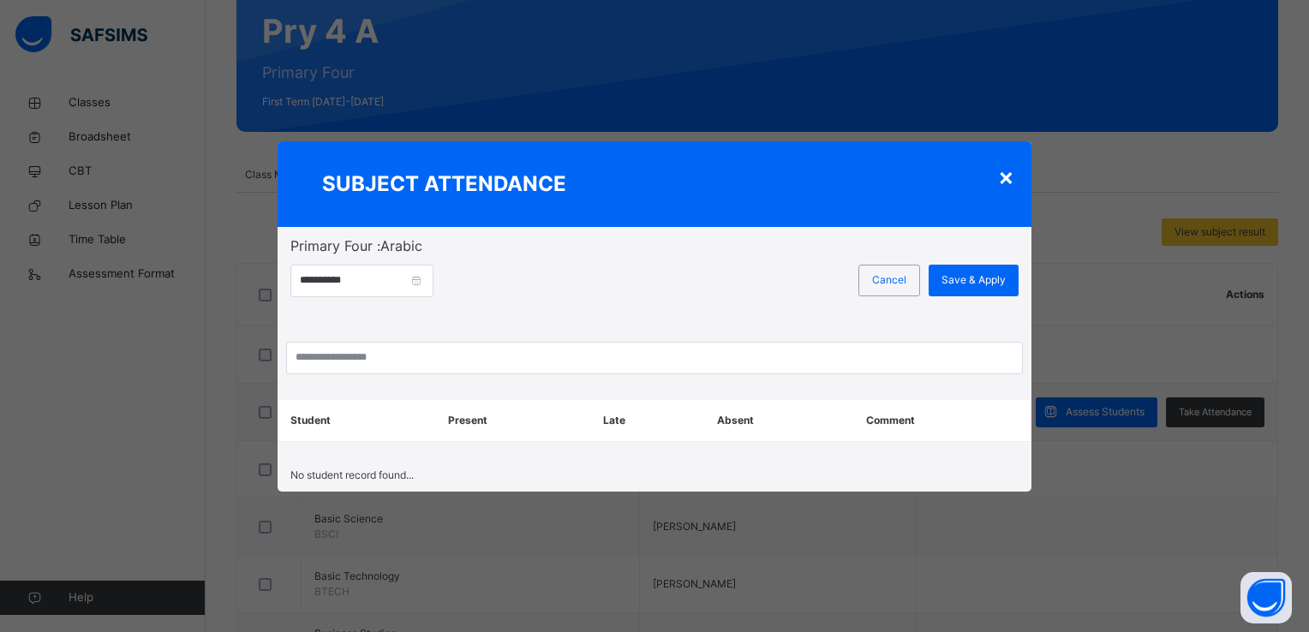
click at [1005, 171] on div "×" at bounding box center [1006, 177] width 16 height 36
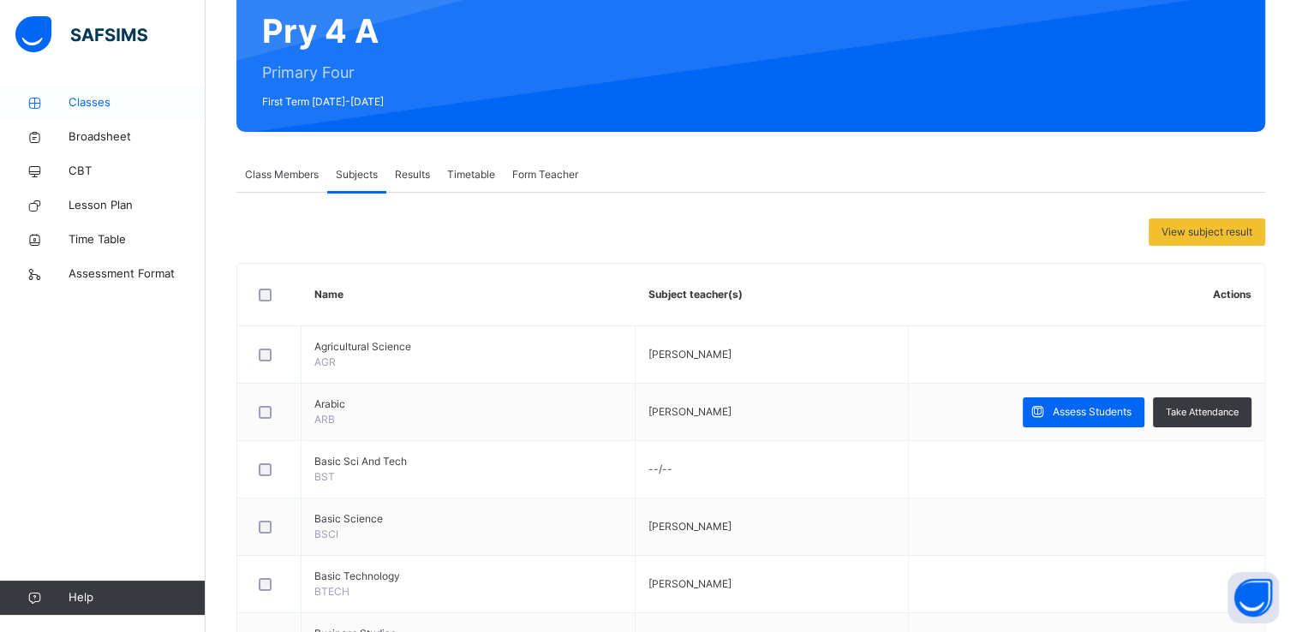
click at [88, 98] on span "Classes" at bounding box center [137, 102] width 137 height 17
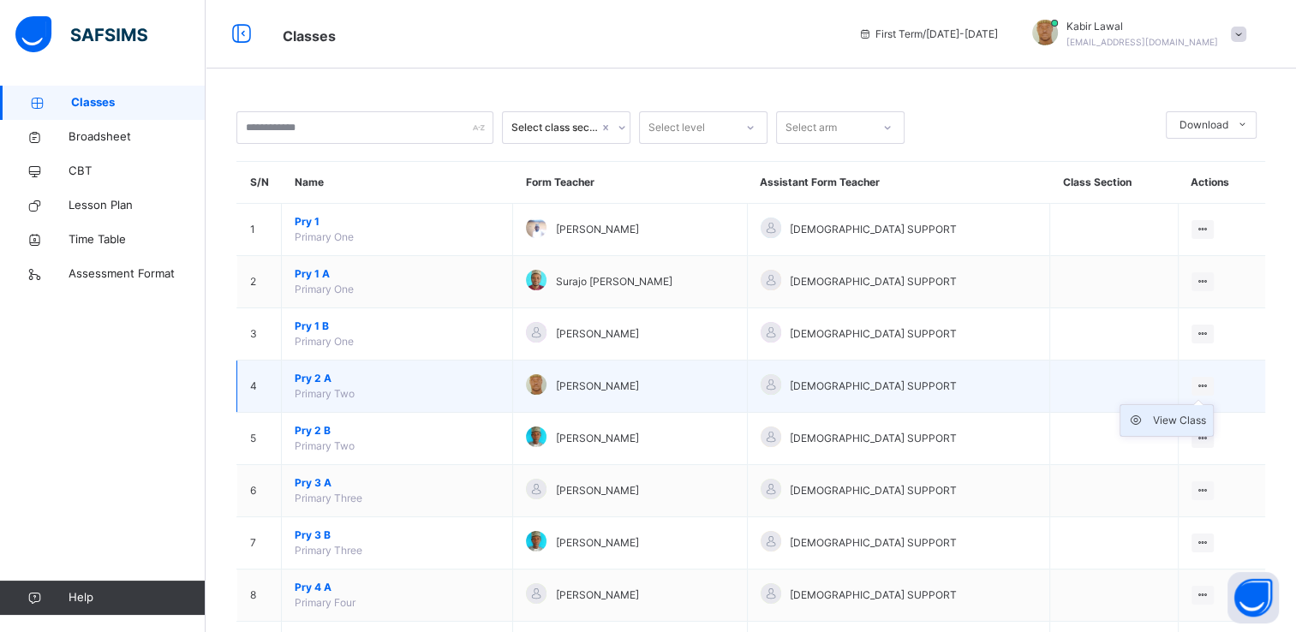
click at [1182, 420] on div "View Class" at bounding box center [1179, 420] width 53 height 17
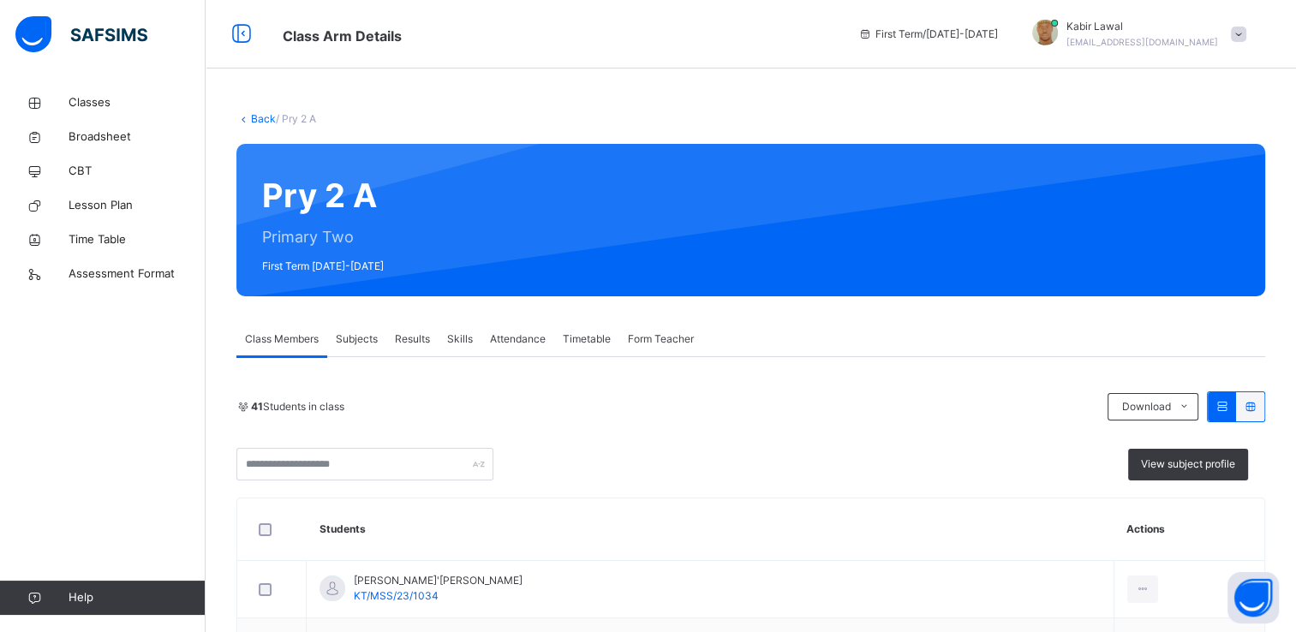
click at [350, 337] on span "Subjects" at bounding box center [357, 339] width 42 height 15
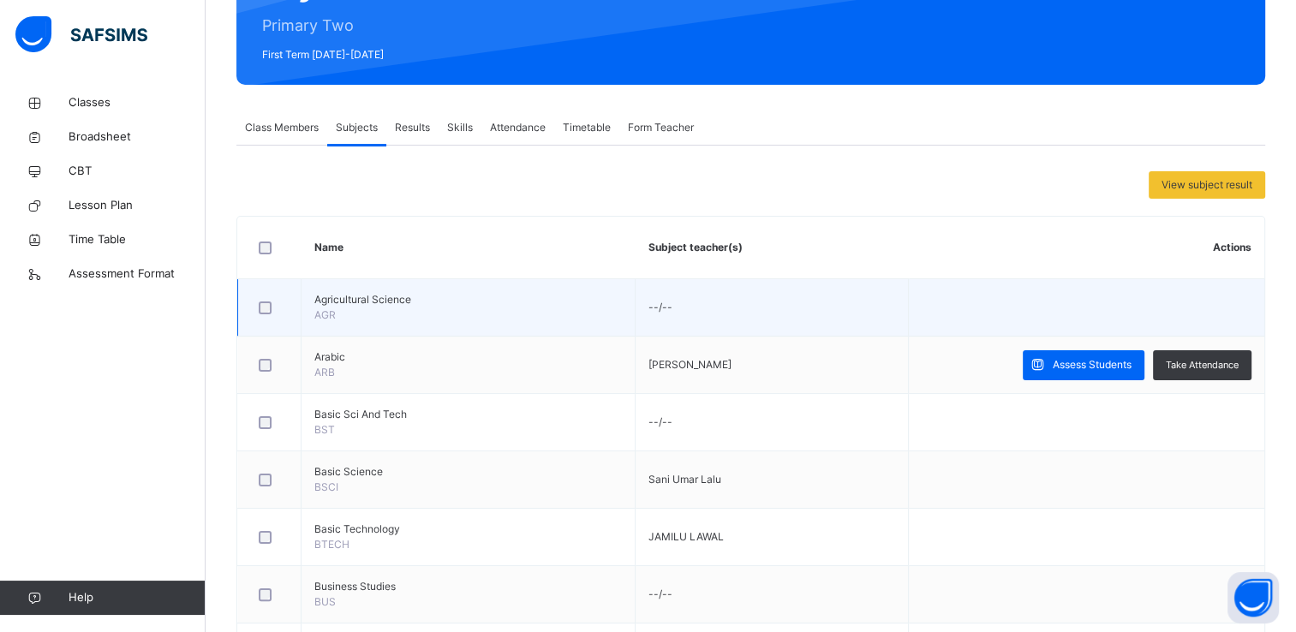
scroll to position [252, 0]
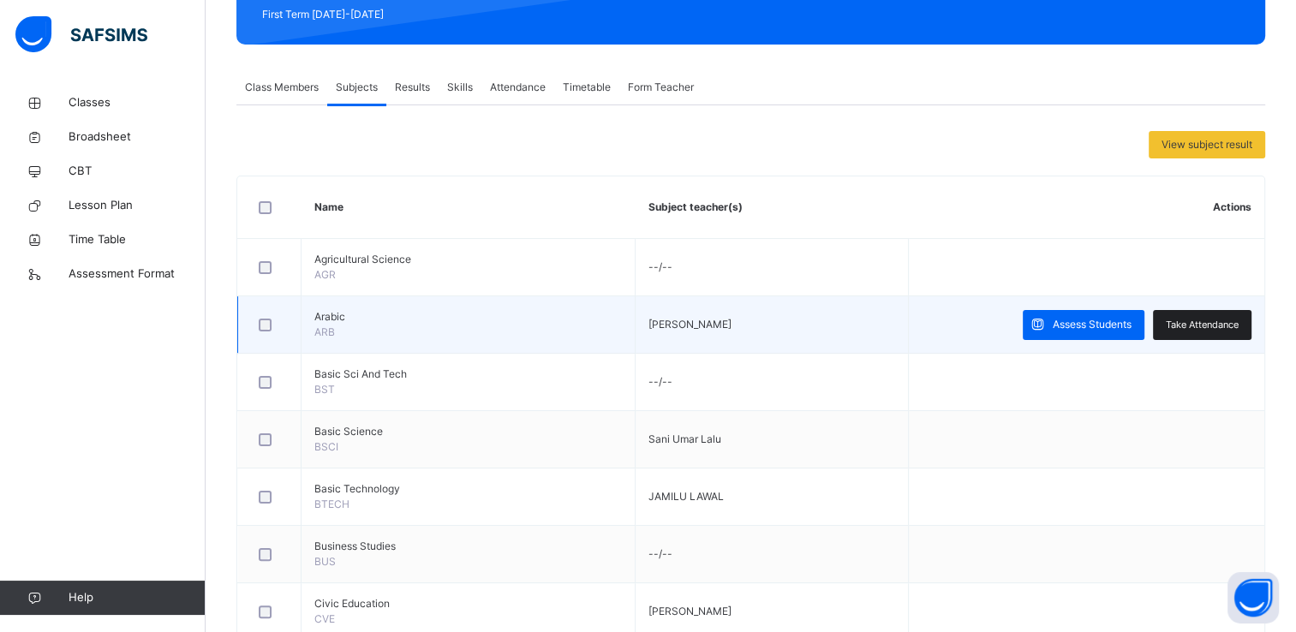
click at [1206, 318] on span "Take Attendance" at bounding box center [1202, 325] width 73 height 15
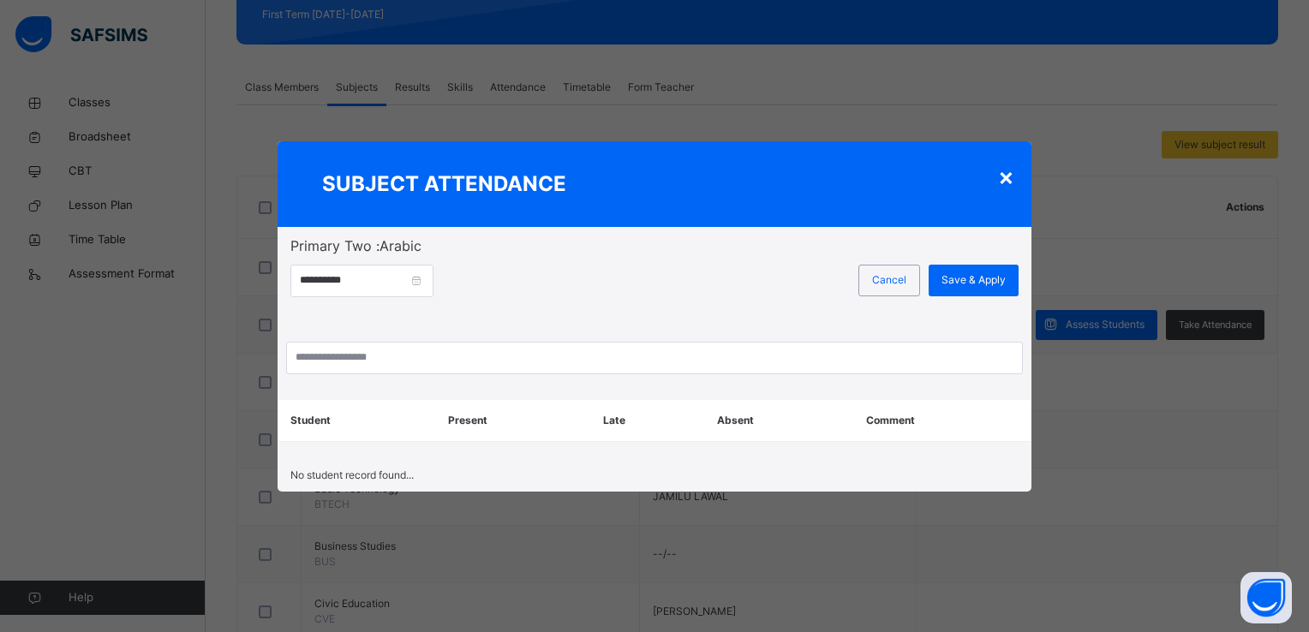
click at [1003, 178] on div "×" at bounding box center [1006, 177] width 16 height 36
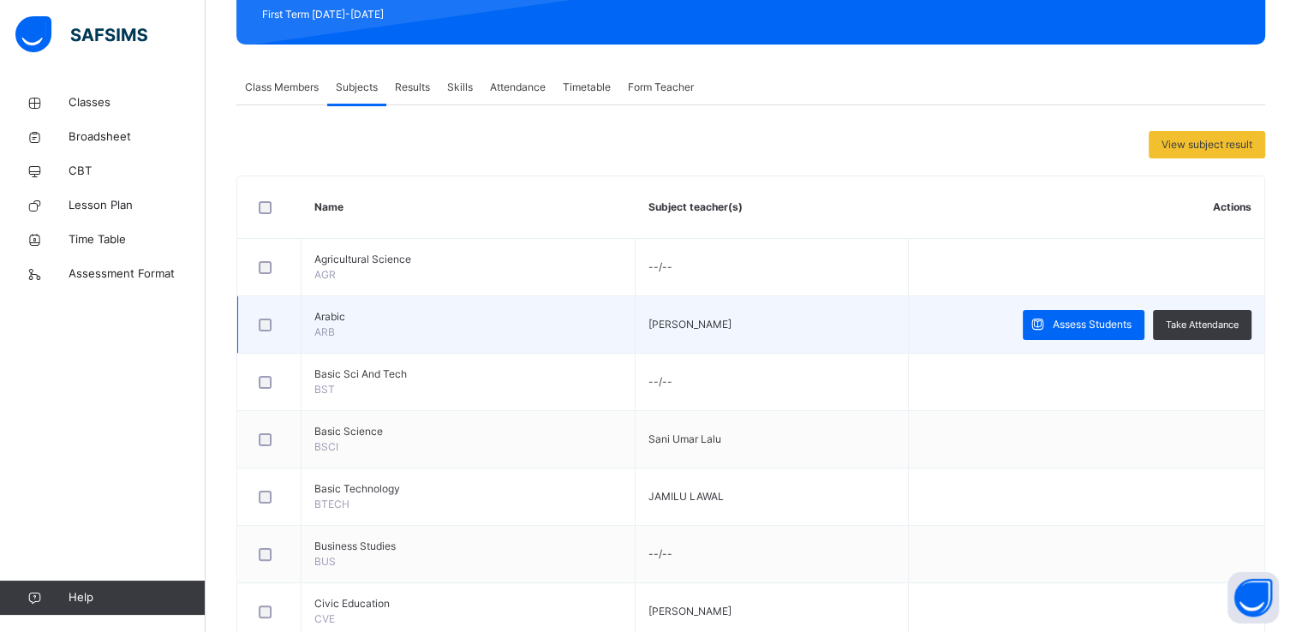
scroll to position [0, 0]
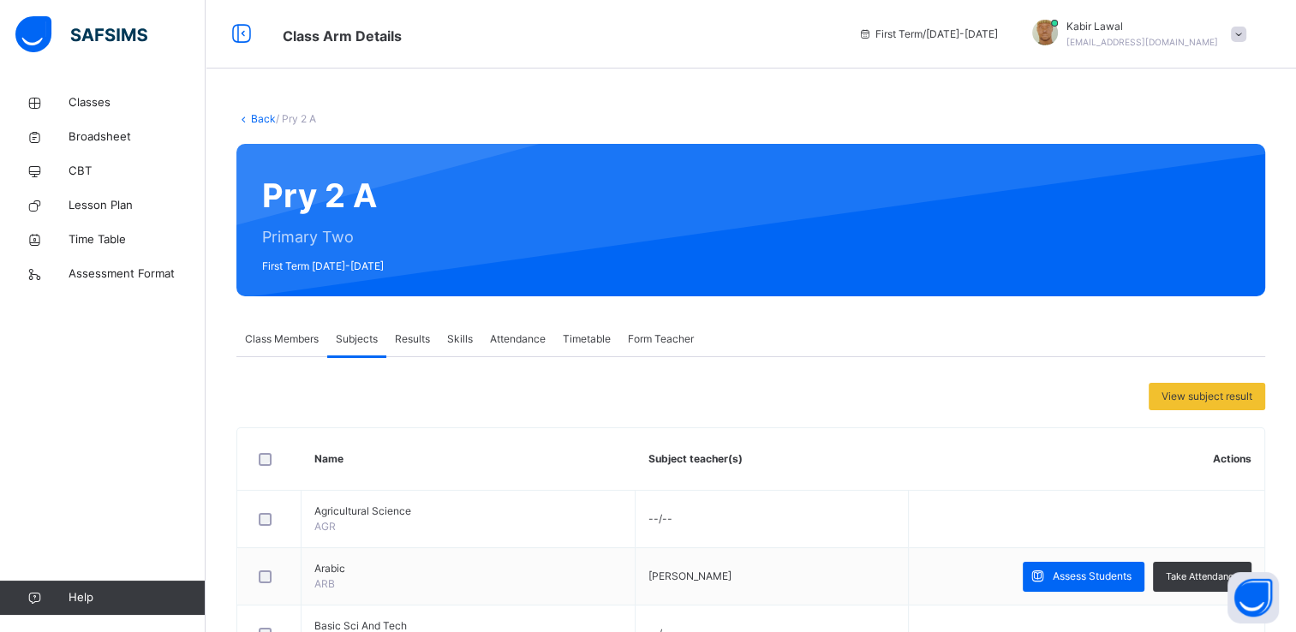
click at [518, 341] on span "Attendance" at bounding box center [518, 339] width 56 height 15
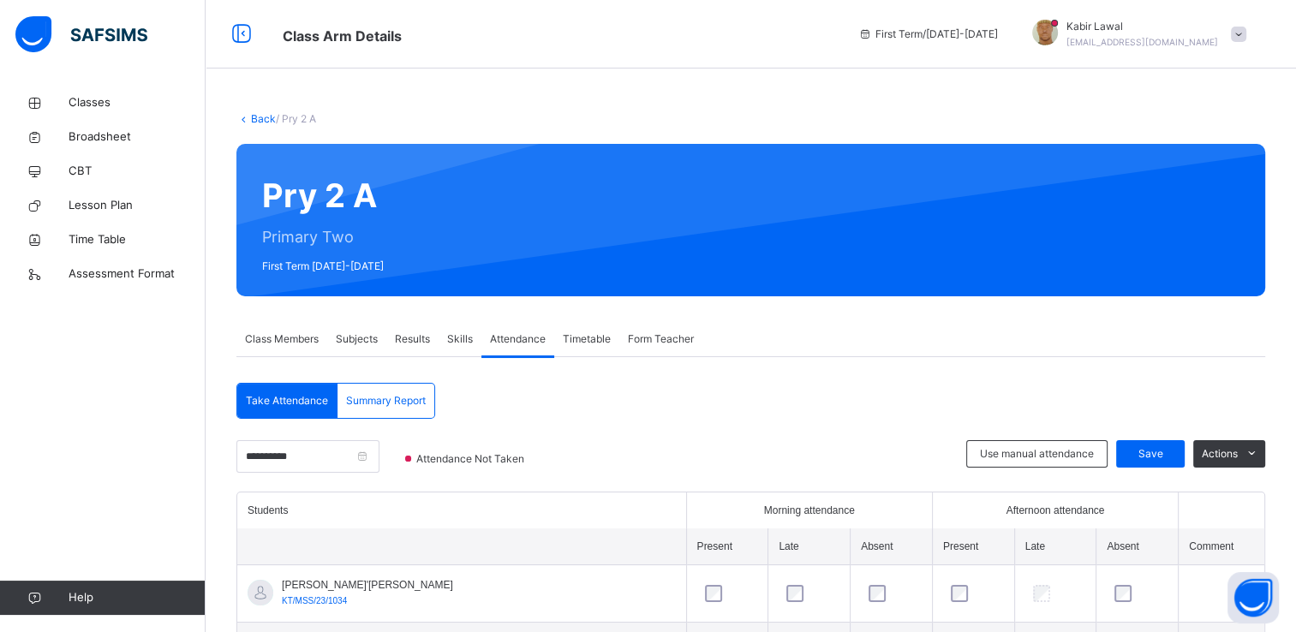
click at [354, 338] on span "Subjects" at bounding box center [357, 339] width 42 height 15
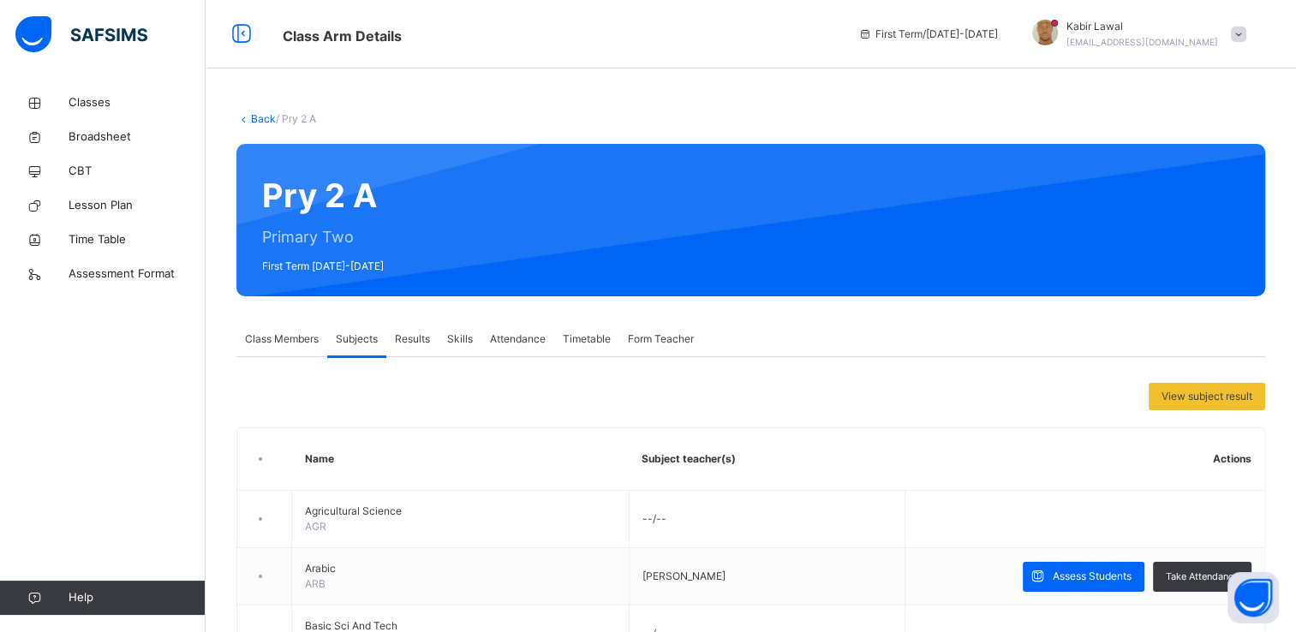
click at [356, 336] on span "Subjects" at bounding box center [357, 339] width 42 height 15
click at [99, 108] on span "Classes" at bounding box center [137, 102] width 137 height 17
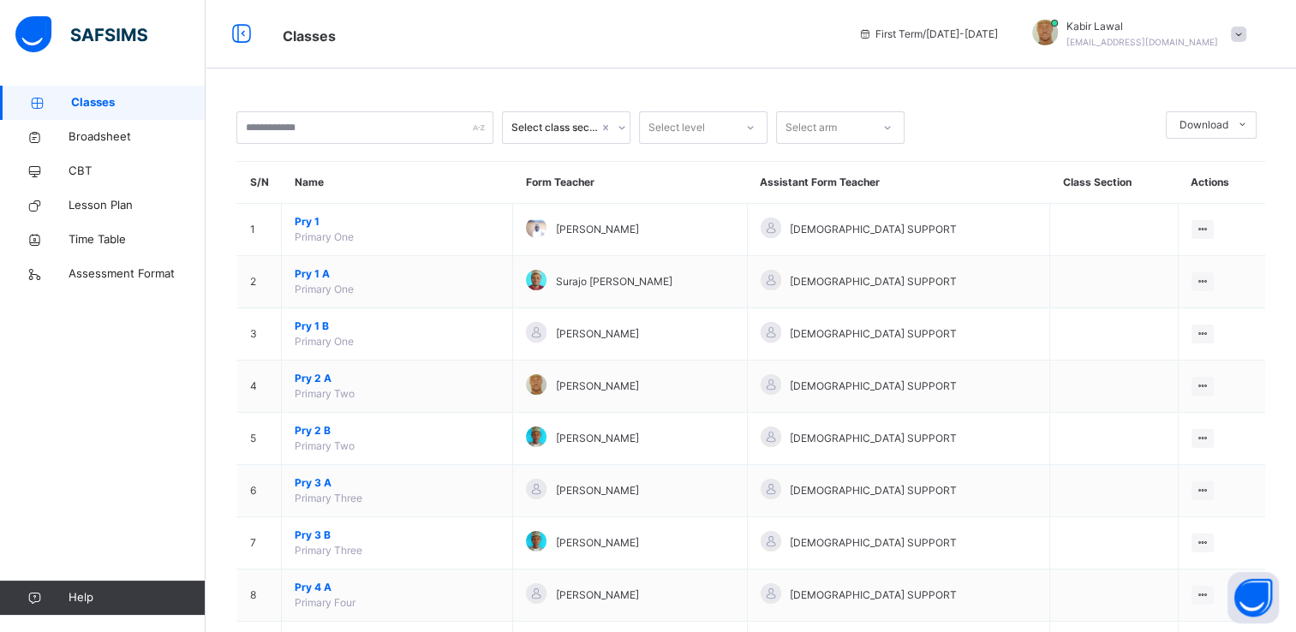
click at [84, 105] on span "Classes" at bounding box center [138, 102] width 135 height 17
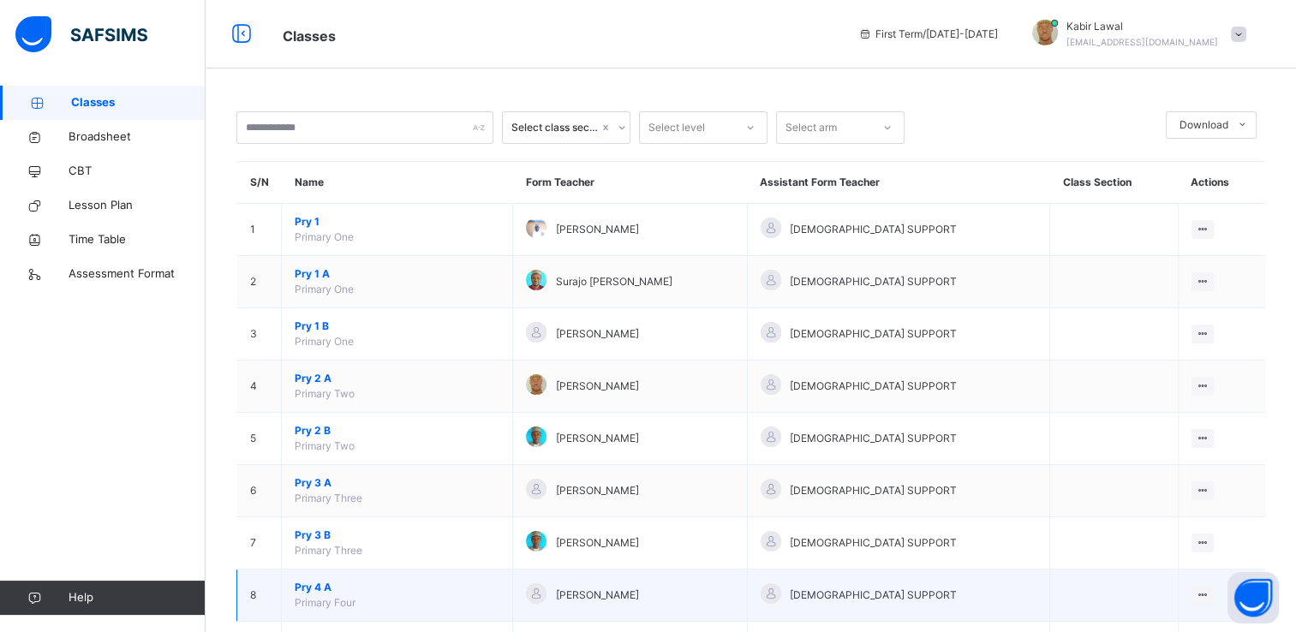
click at [709, 587] on div "[PERSON_NAME]" at bounding box center [629, 596] width 207 height 25
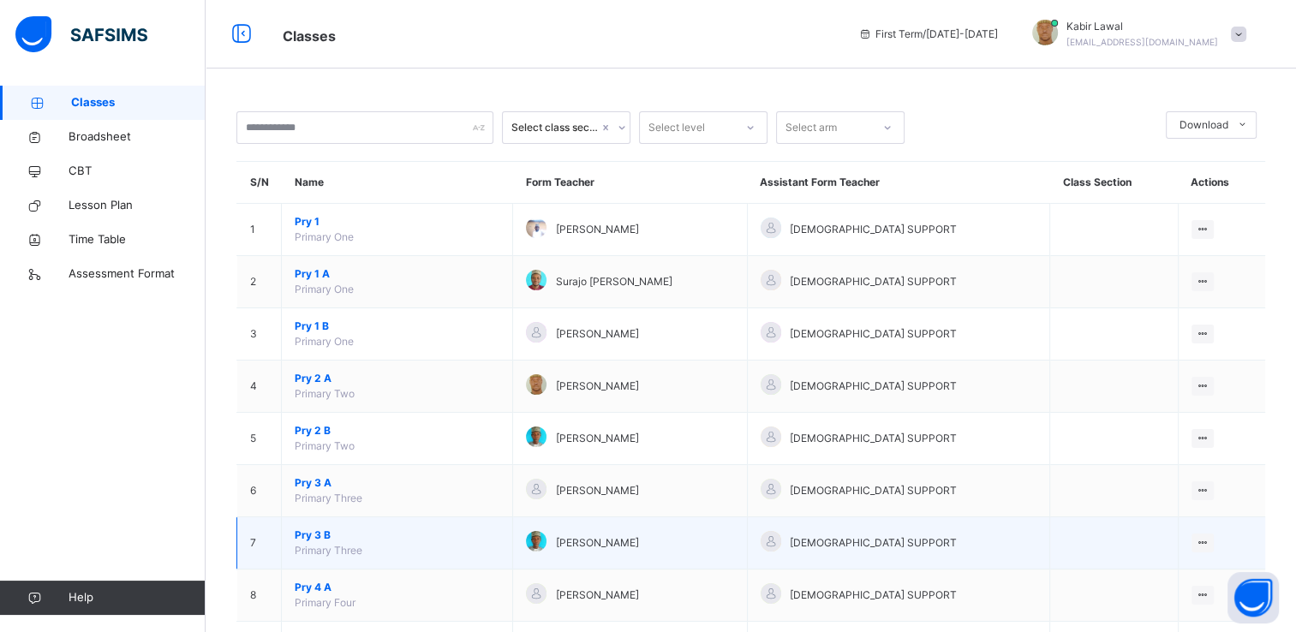
click at [513, 559] on td "Pry 3 B Primary Three" at bounding box center [397, 544] width 231 height 52
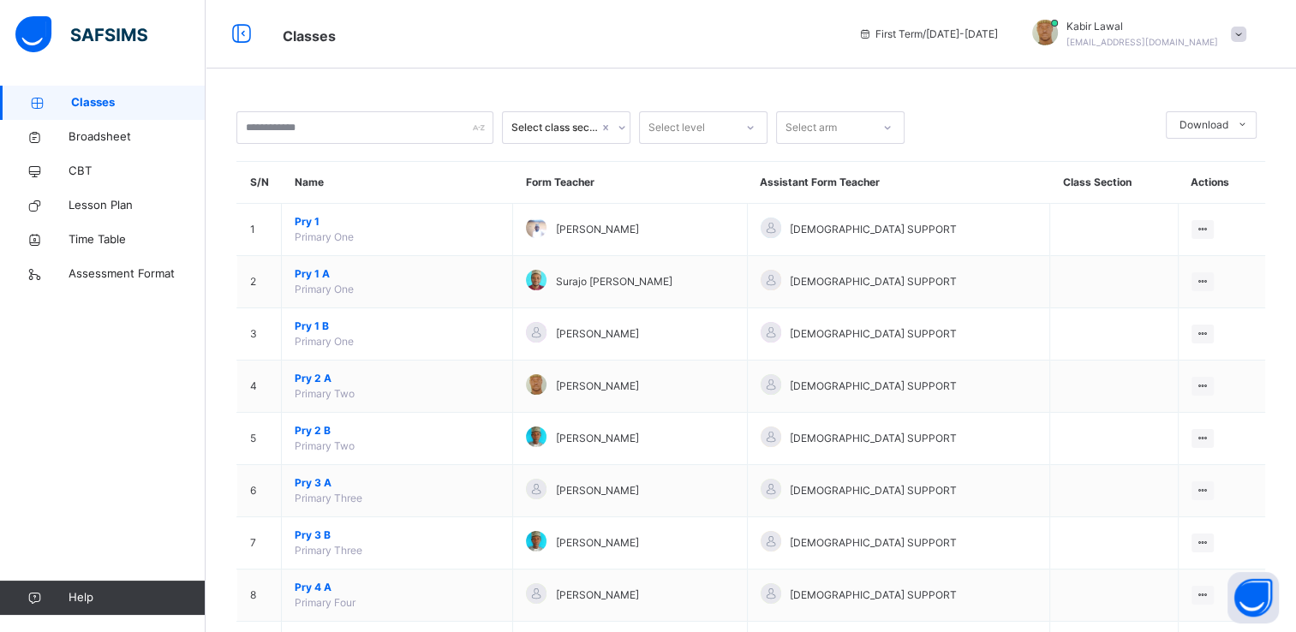
click at [90, 102] on span "Classes" at bounding box center [138, 102] width 135 height 17
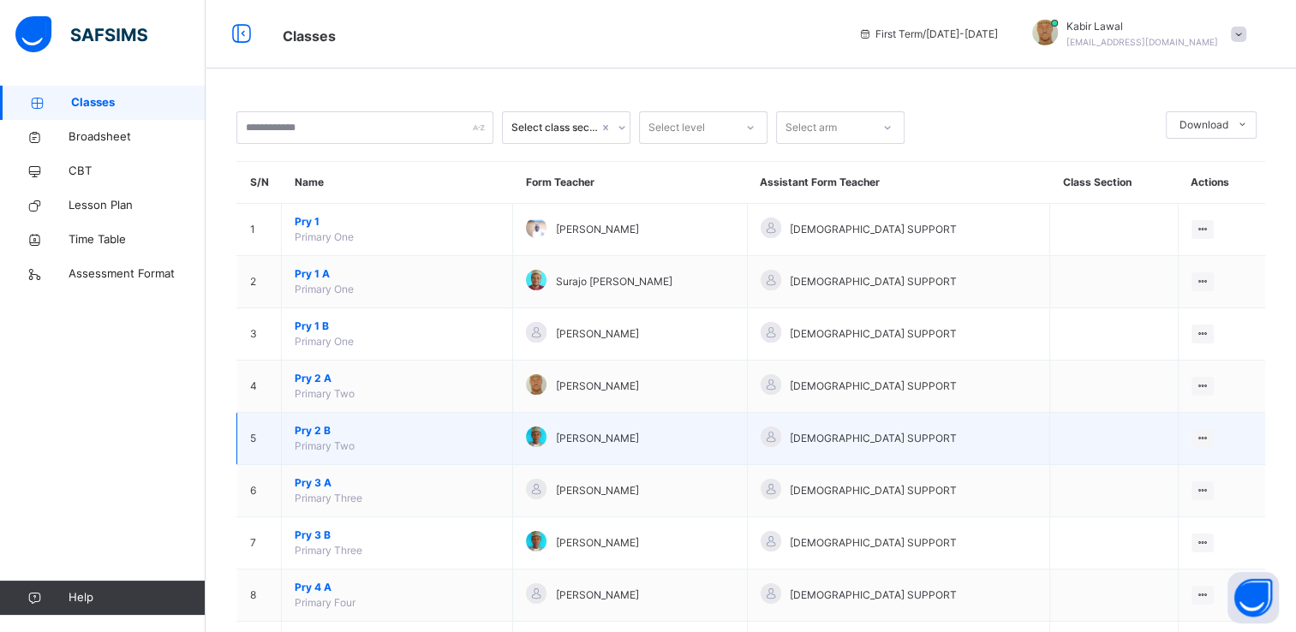
scroll to position [291, 0]
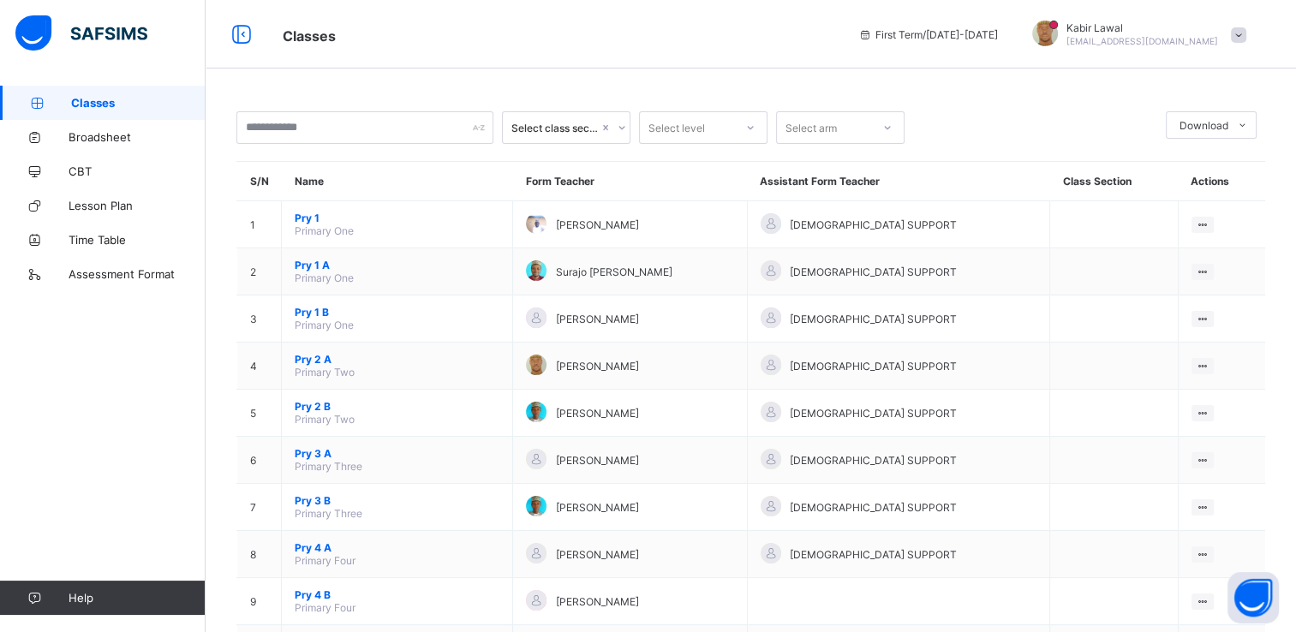
click at [1252, 26] on div "[PERSON_NAME] [EMAIL_ADDRESS][DOMAIN_NAME]" at bounding box center [1135, 35] width 240 height 28
click at [1182, 165] on span "Logout" at bounding box center [1190, 169] width 113 height 20
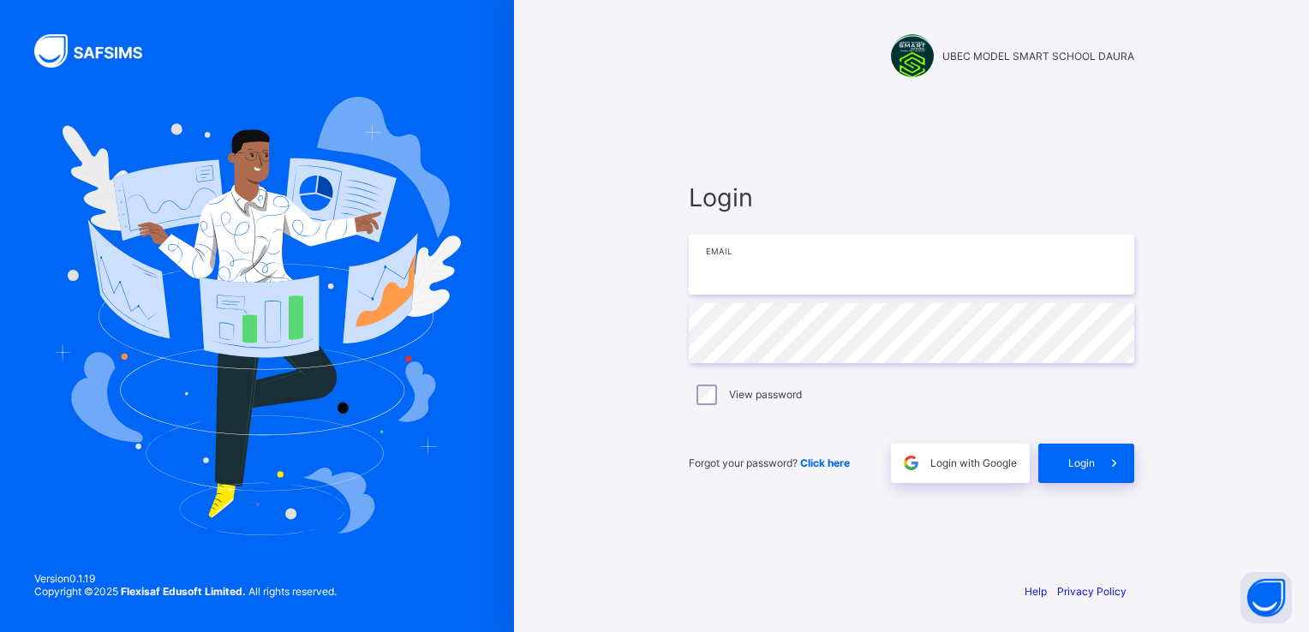
type input "**********"
click at [1076, 463] on span "Login" at bounding box center [1081, 463] width 27 height 13
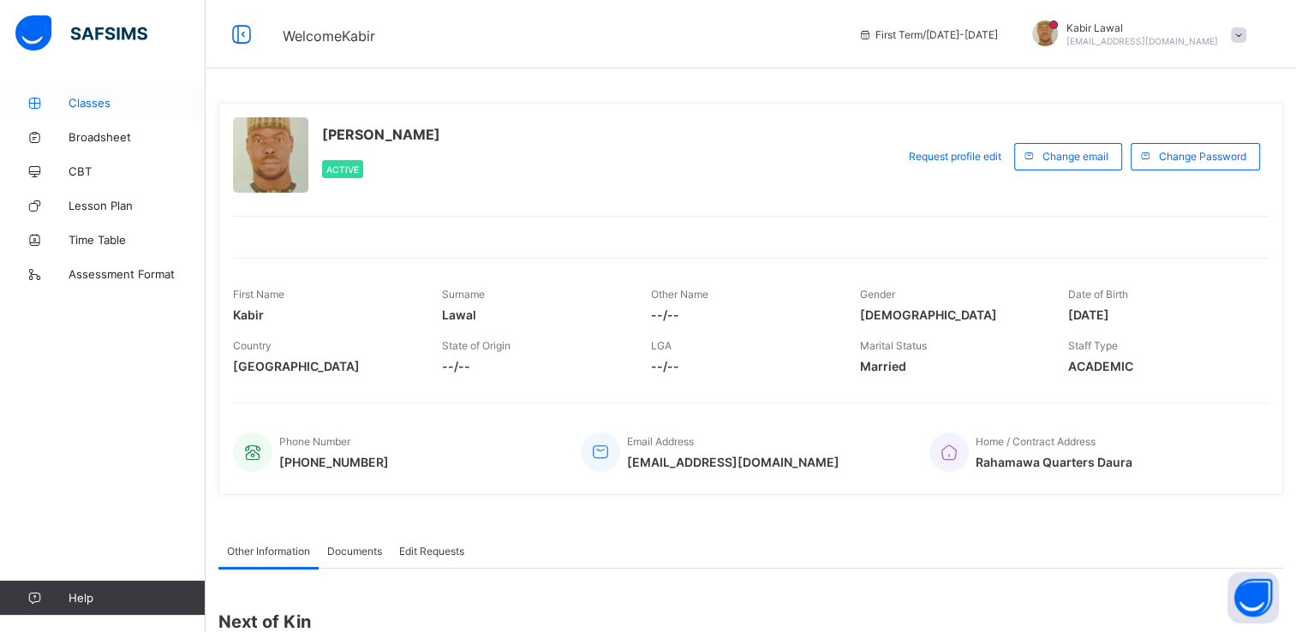
click at [91, 99] on span "Classes" at bounding box center [137, 103] width 137 height 14
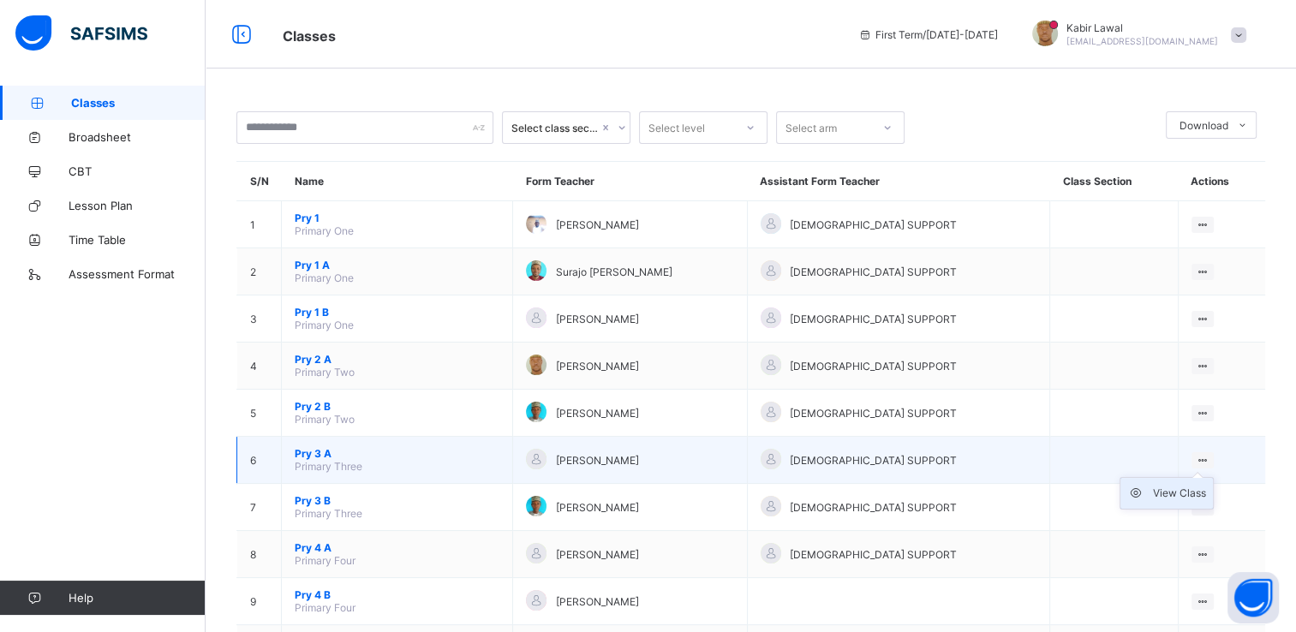
click at [1176, 492] on div "View Class" at bounding box center [1179, 493] width 53 height 17
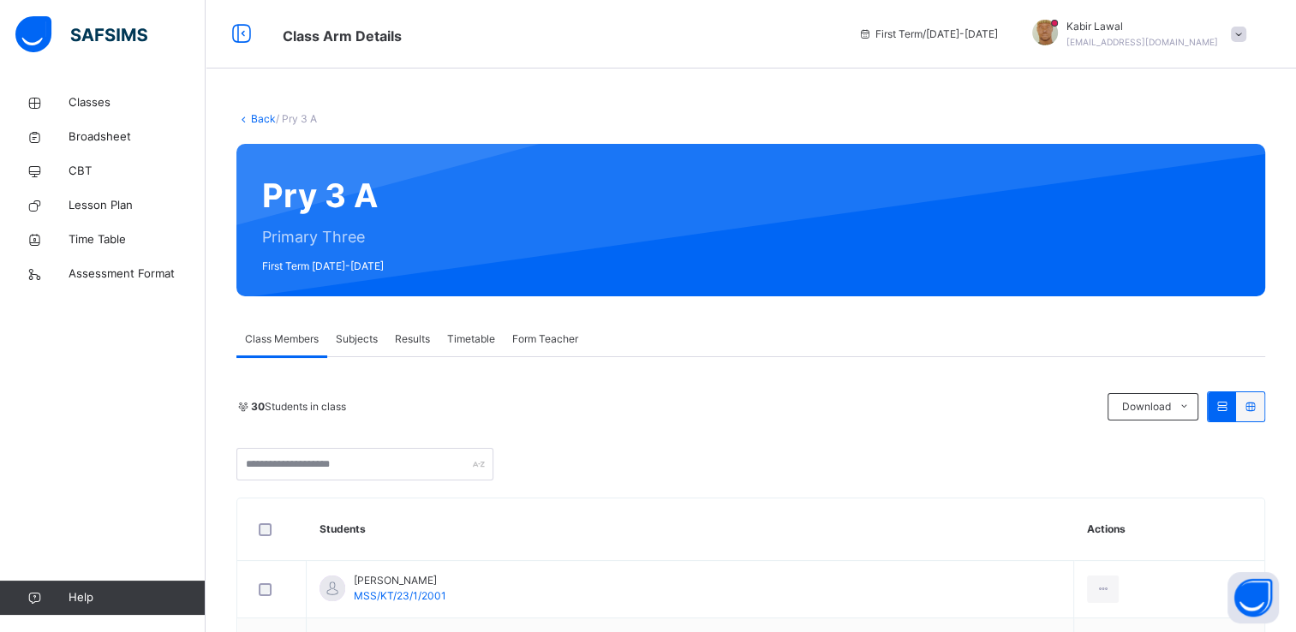
click at [353, 344] on span "Subjects" at bounding box center [357, 339] width 42 height 15
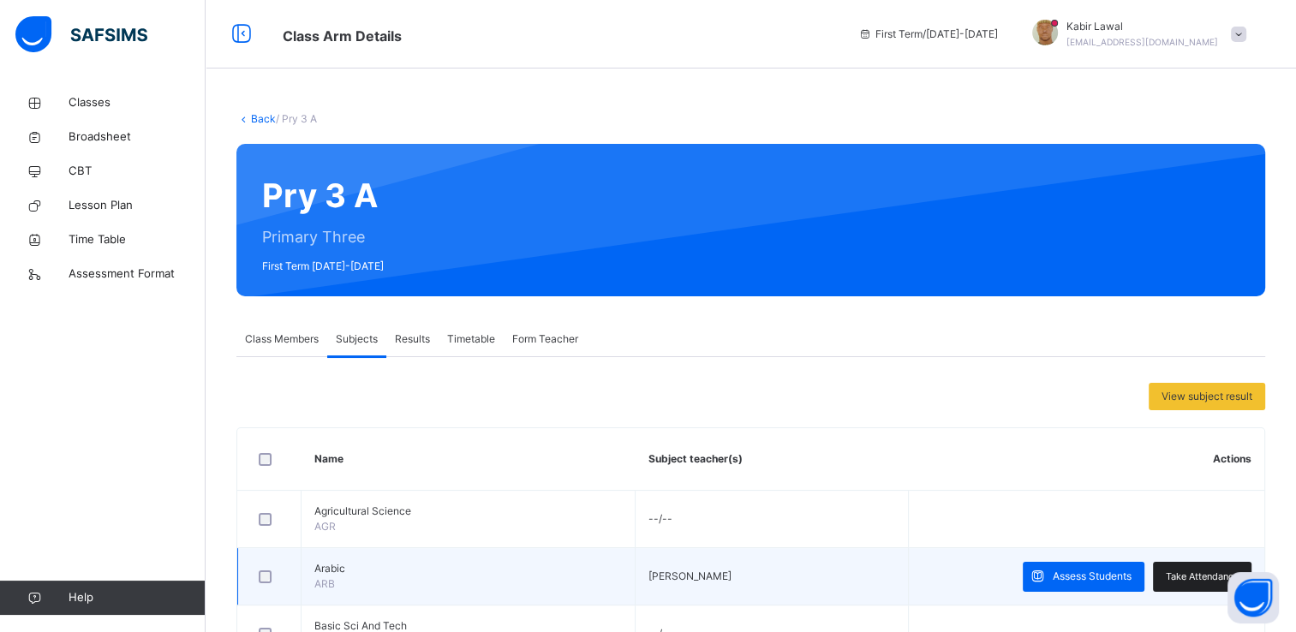
click at [1193, 574] on span "Take Attendance" at bounding box center [1202, 577] width 73 height 15
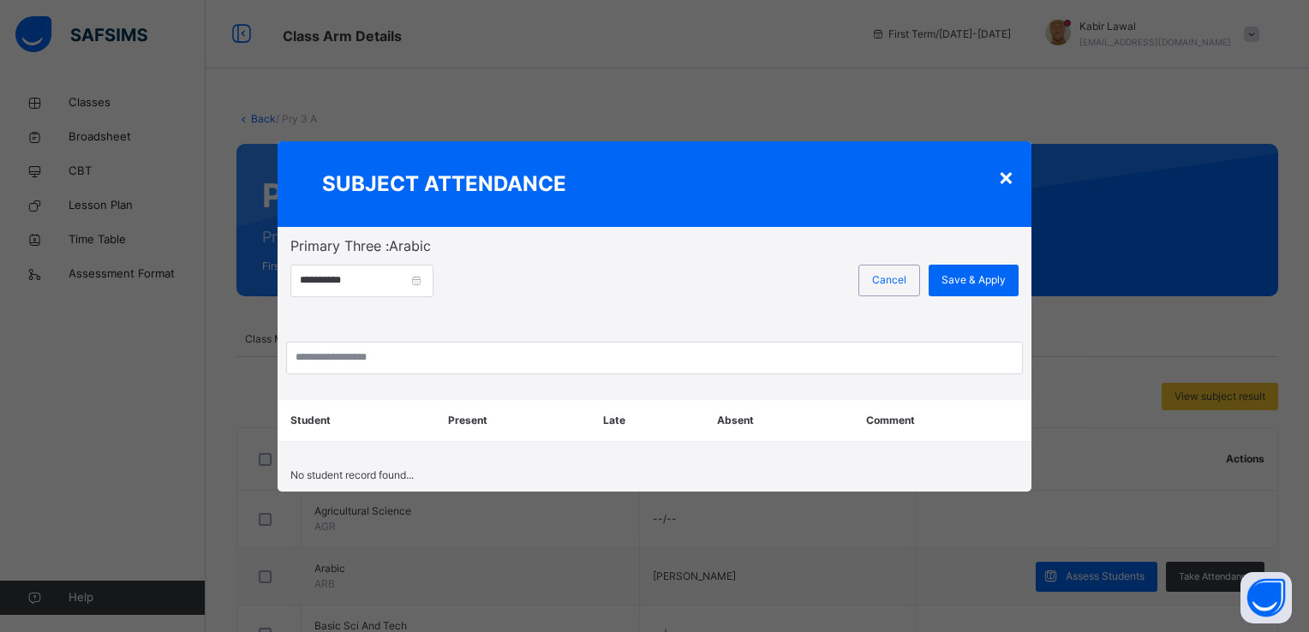
click at [1001, 177] on div "×" at bounding box center [1006, 177] width 16 height 36
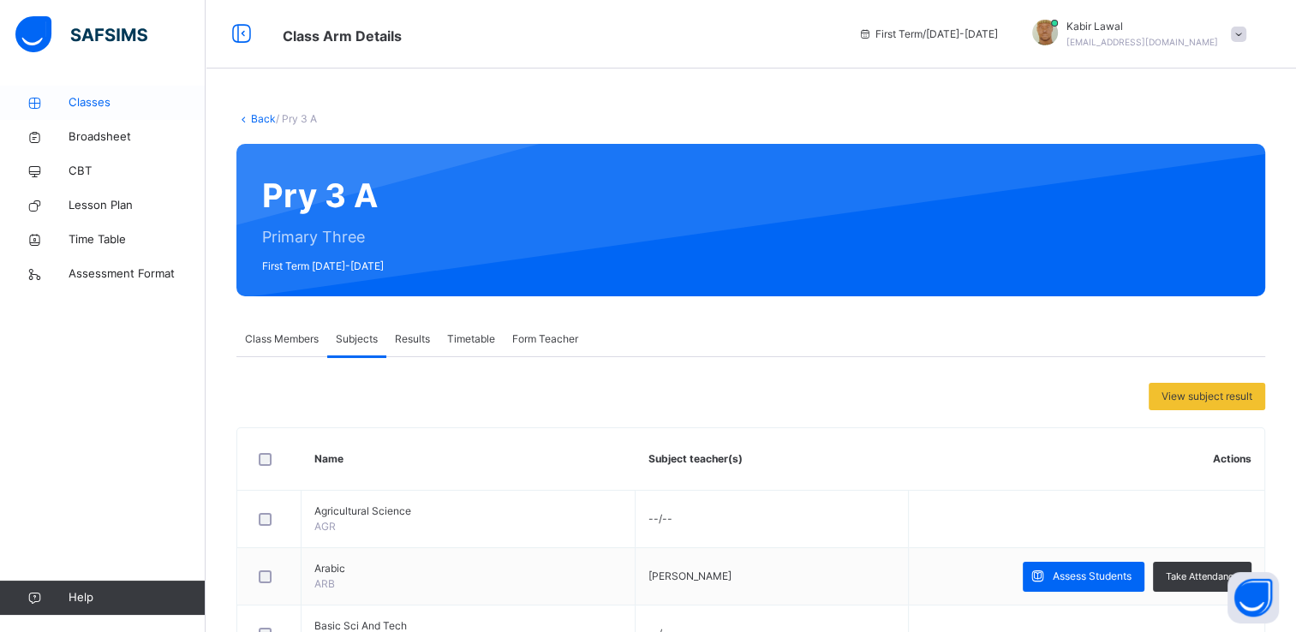
click at [72, 98] on span "Classes" at bounding box center [137, 102] width 137 height 17
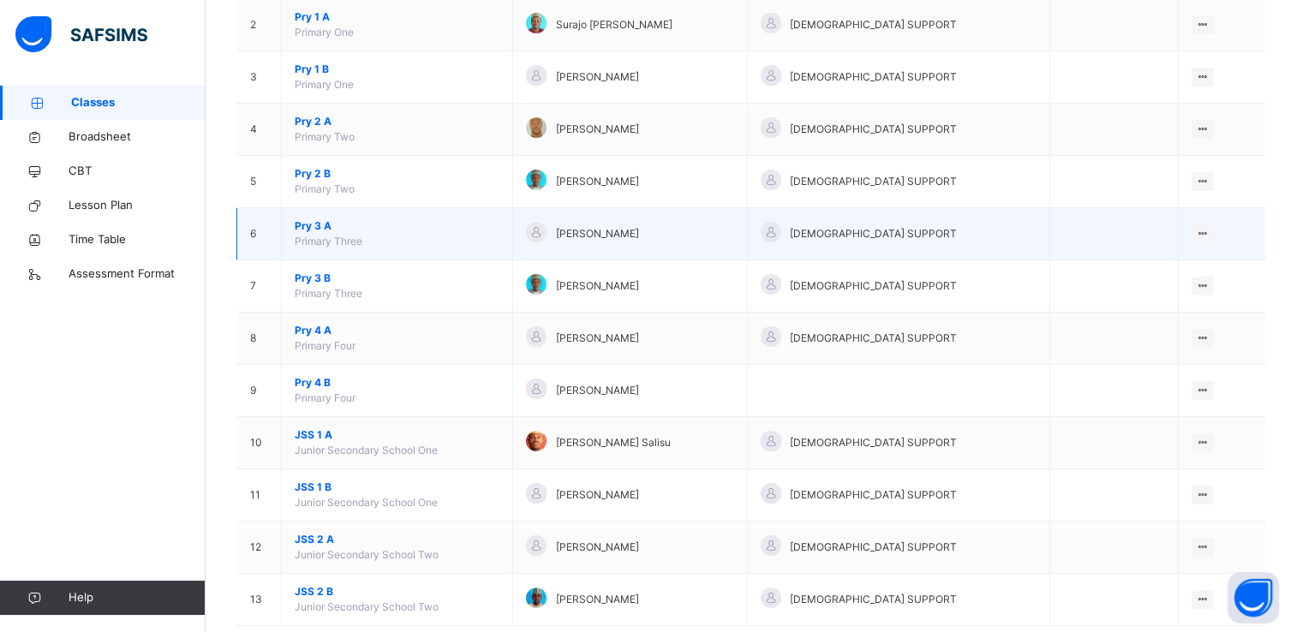
scroll to position [291, 0]
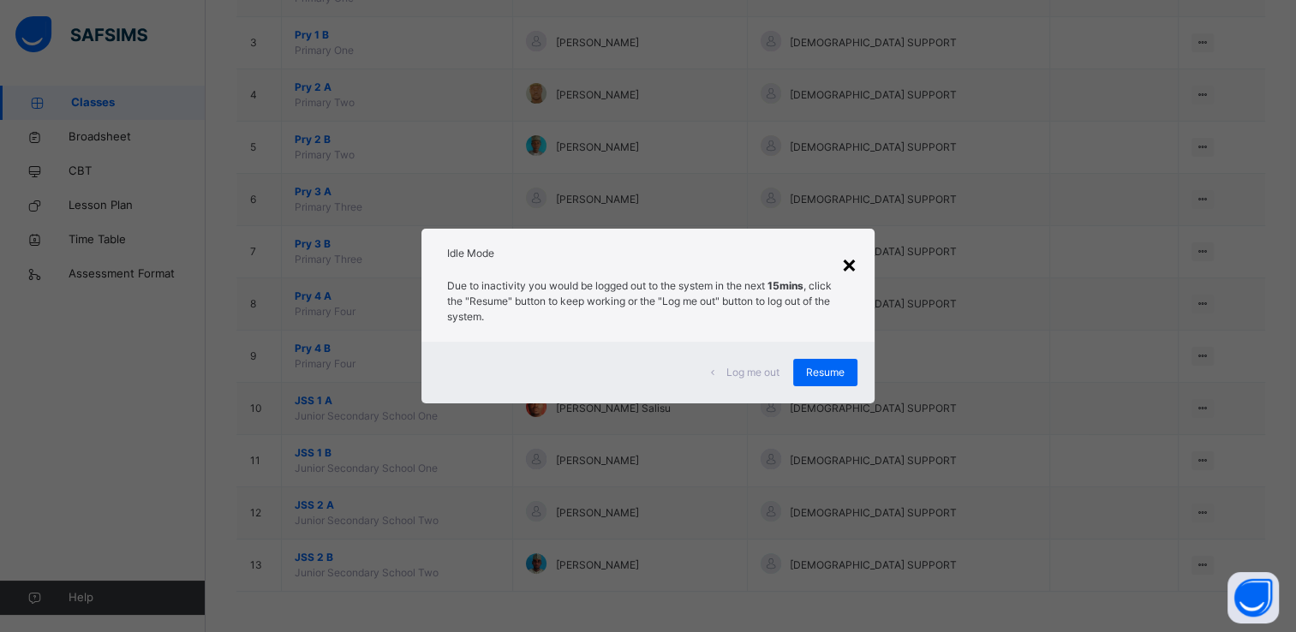
click at [847, 257] on div "×" at bounding box center [849, 264] width 16 height 36
